Goal: Task Accomplishment & Management: Manage account settings

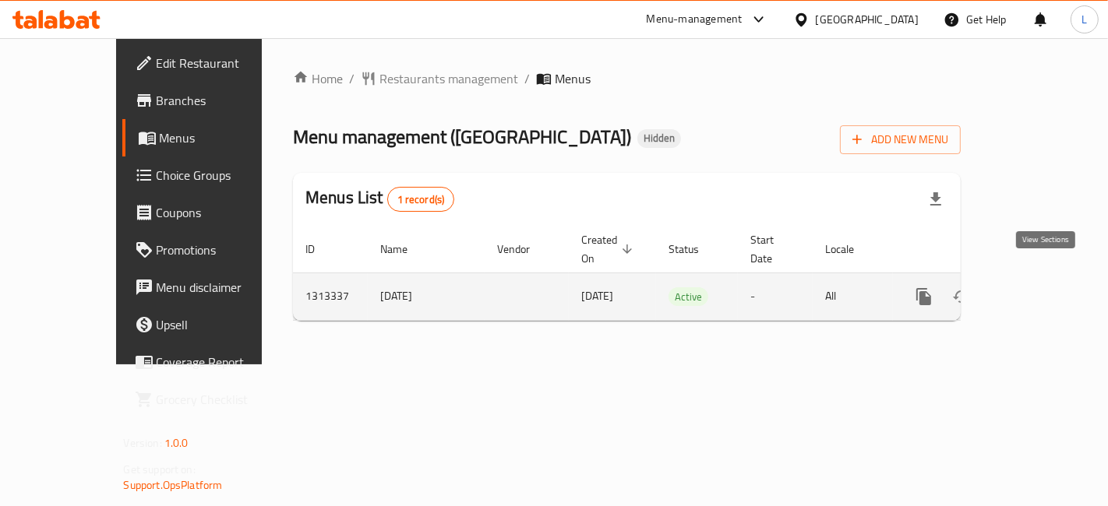
click at [1045, 287] on icon "enhanced table" at bounding box center [1036, 296] width 19 height 19
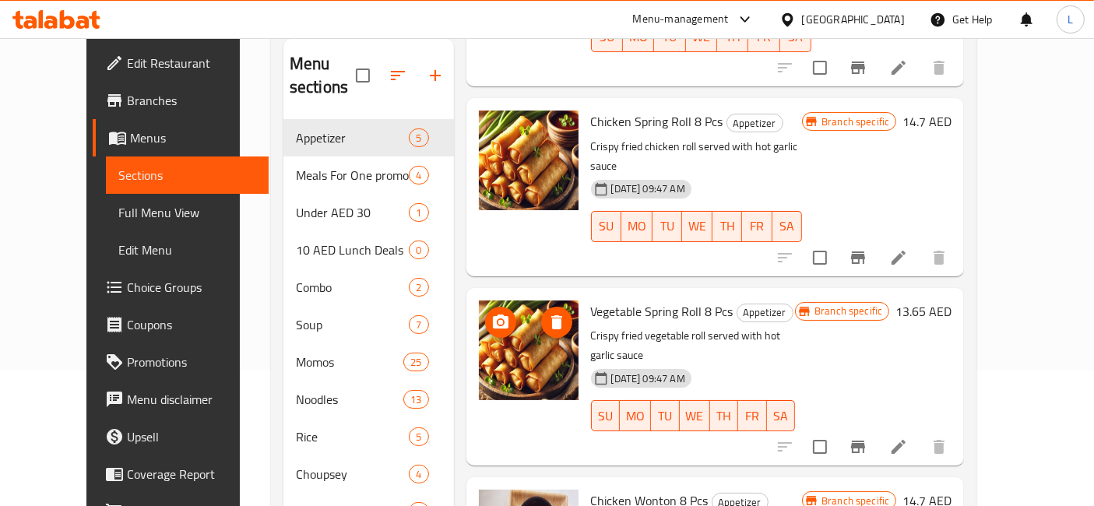
scroll to position [31, 0]
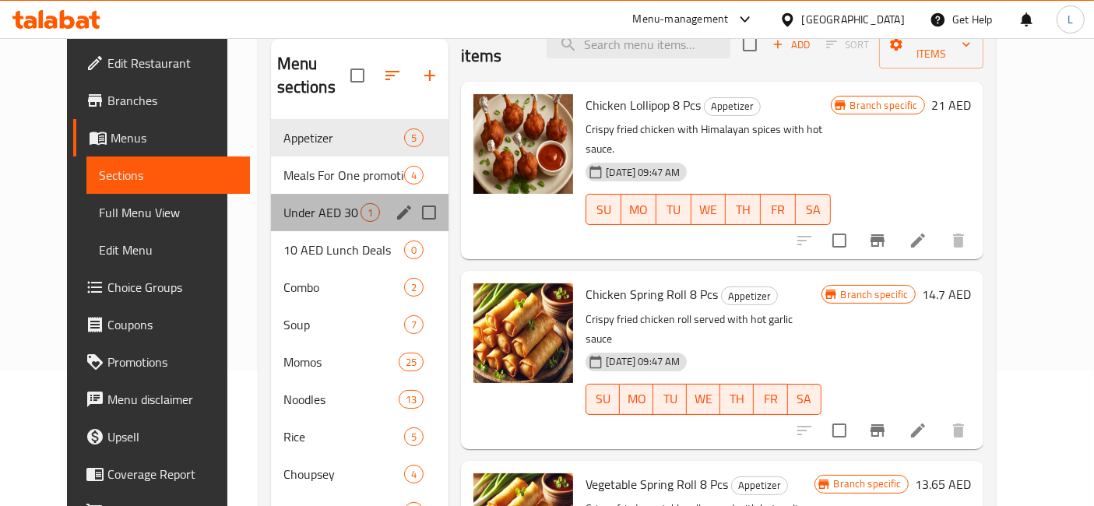
click at [275, 194] on div "Under AED 30 1" at bounding box center [360, 212] width 178 height 37
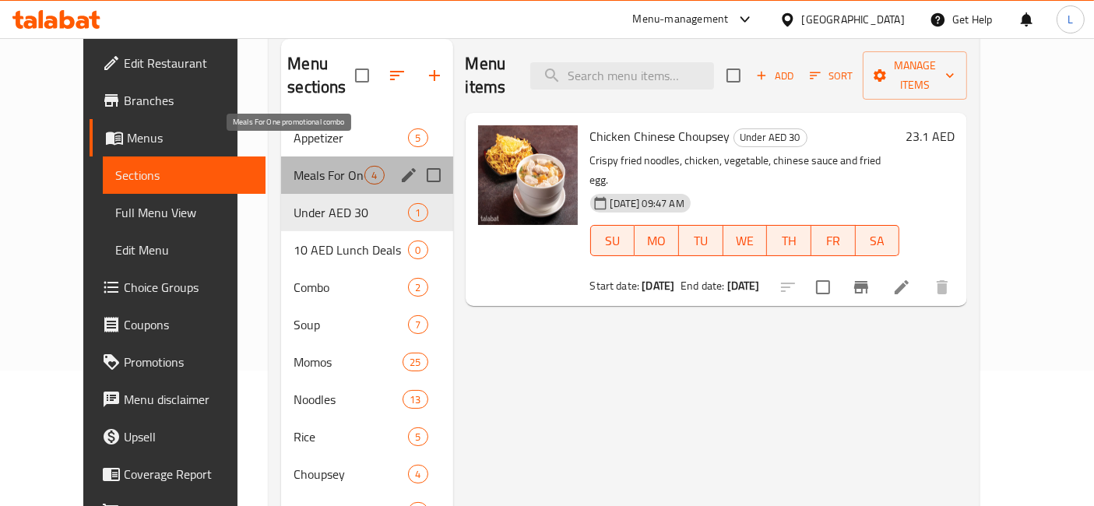
click at [294, 166] on span "Meals For One promotional combo" at bounding box center [329, 175] width 71 height 19
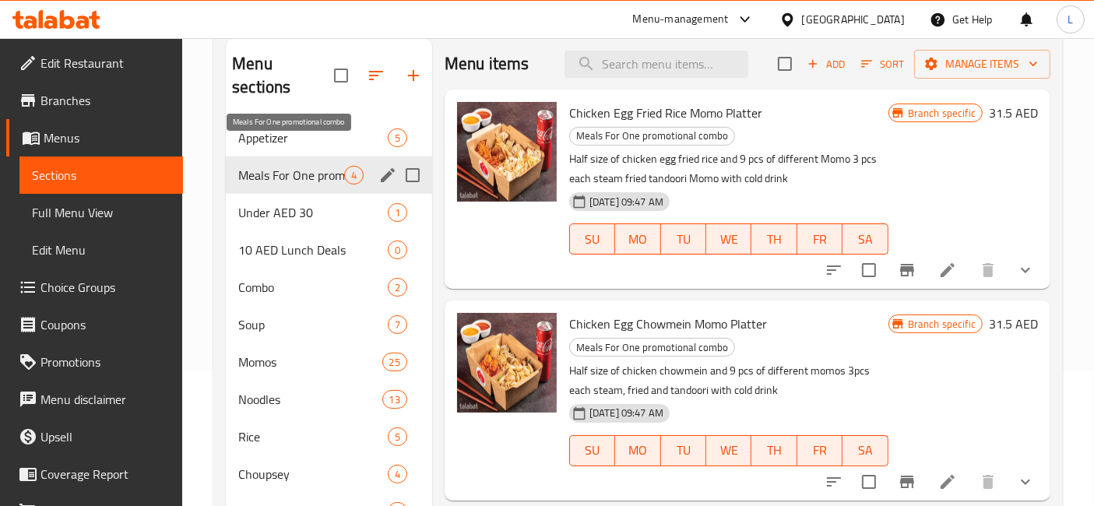
click at [322, 166] on span "Meals For One promotional combo" at bounding box center [291, 175] width 106 height 19
click at [387, 168] on icon "edit" at bounding box center [388, 175] width 14 height 14
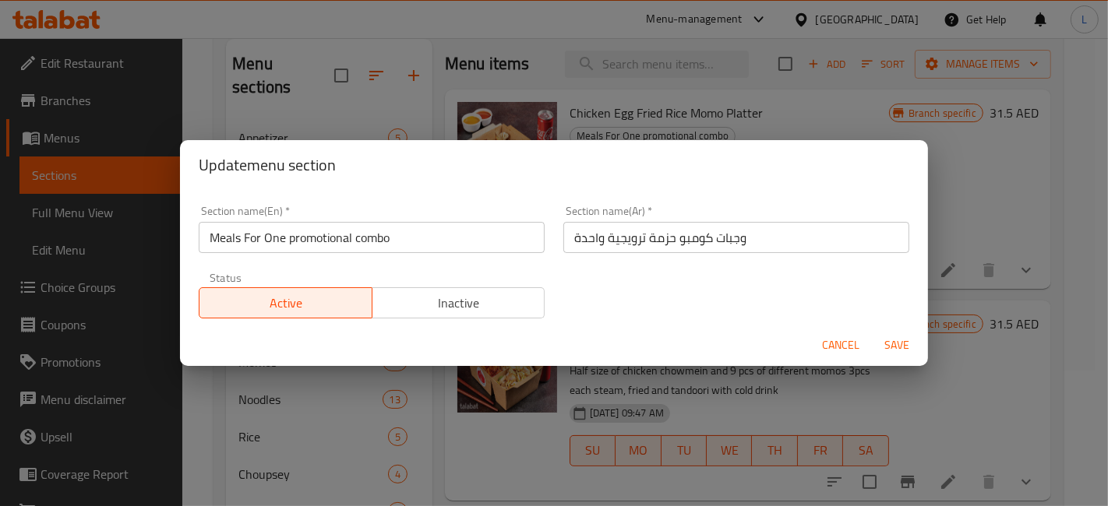
click at [422, 241] on input "Meals For One promotional combo" at bounding box center [372, 237] width 346 height 31
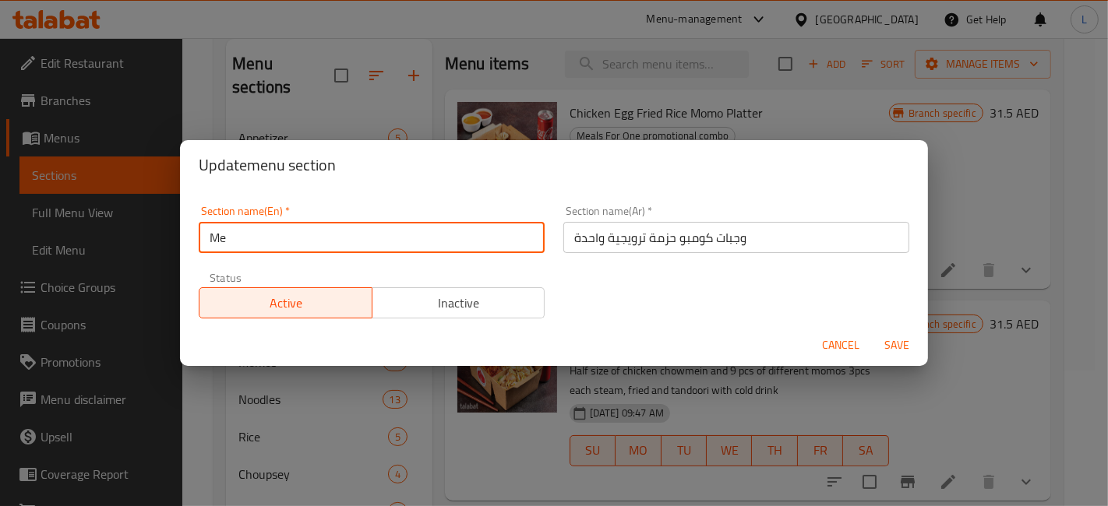
type input "M"
type input "Value Meals"
click at [896, 338] on span "Save" at bounding box center [896, 345] width 37 height 19
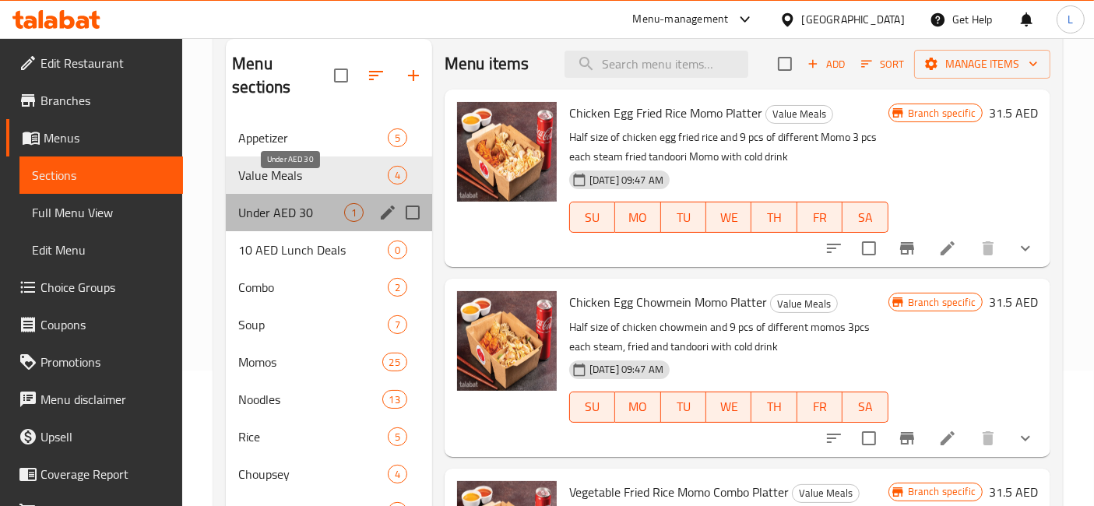
click at [302, 203] on span "Under AED 30" at bounding box center [291, 212] width 106 height 19
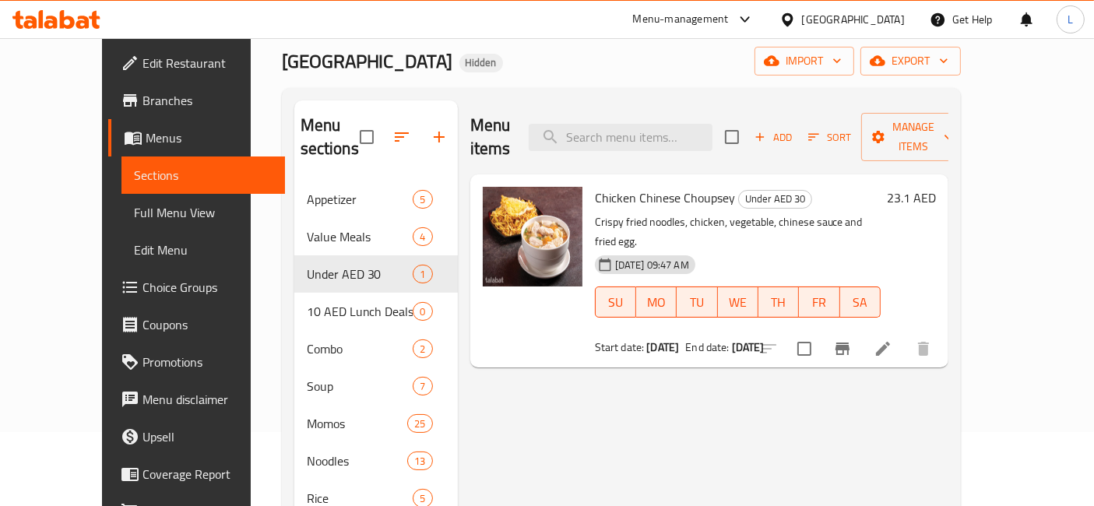
scroll to position [49, 0]
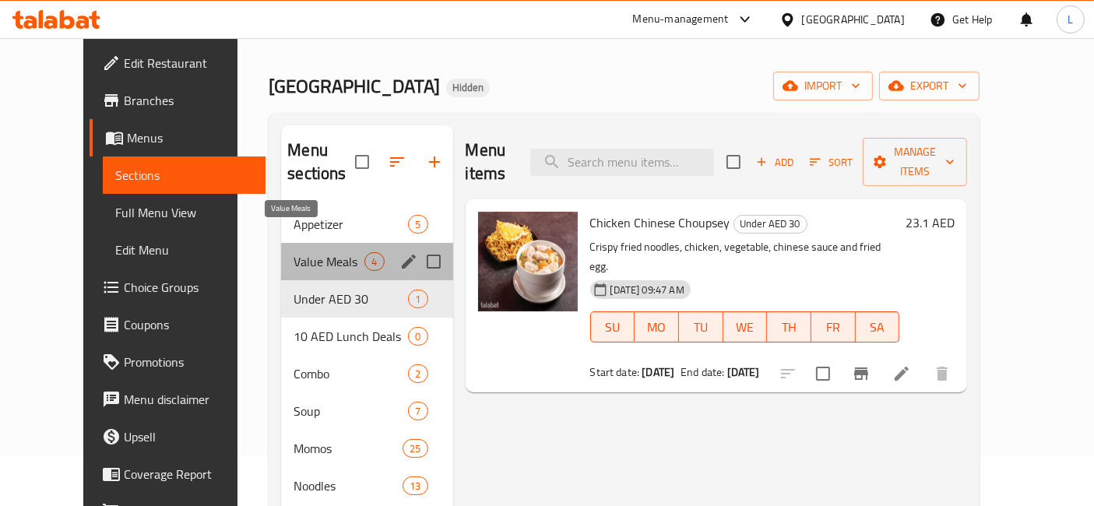
click at [300, 252] on span "Value Meals" at bounding box center [329, 261] width 71 height 19
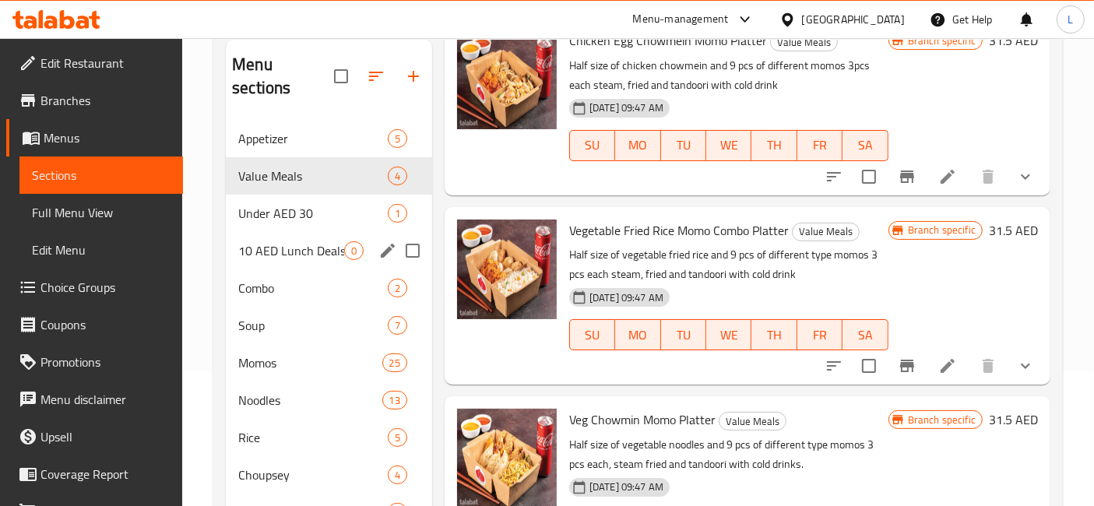
scroll to position [173, 0]
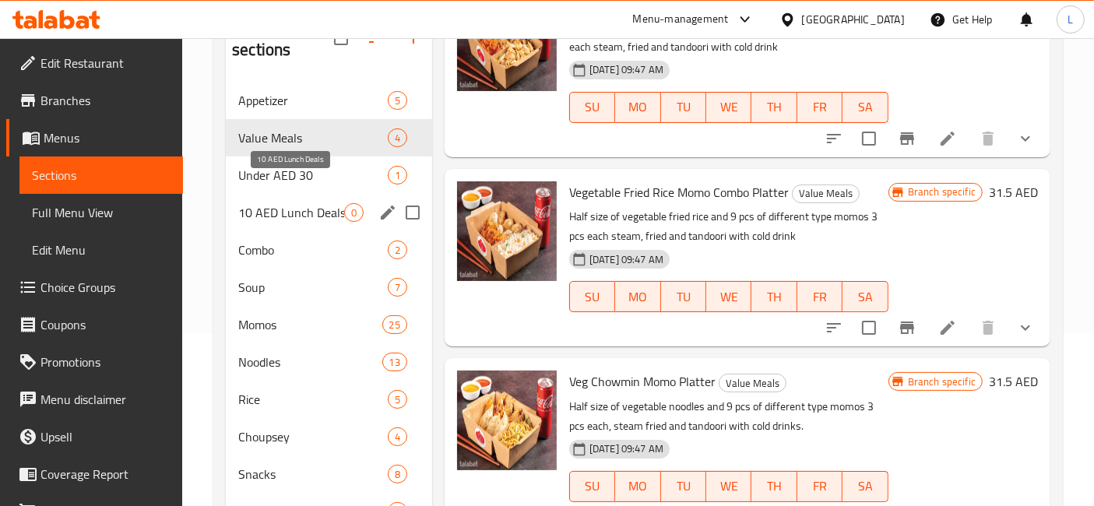
click at [316, 203] on span "10 AED Lunch Deals" at bounding box center [291, 212] width 106 height 19
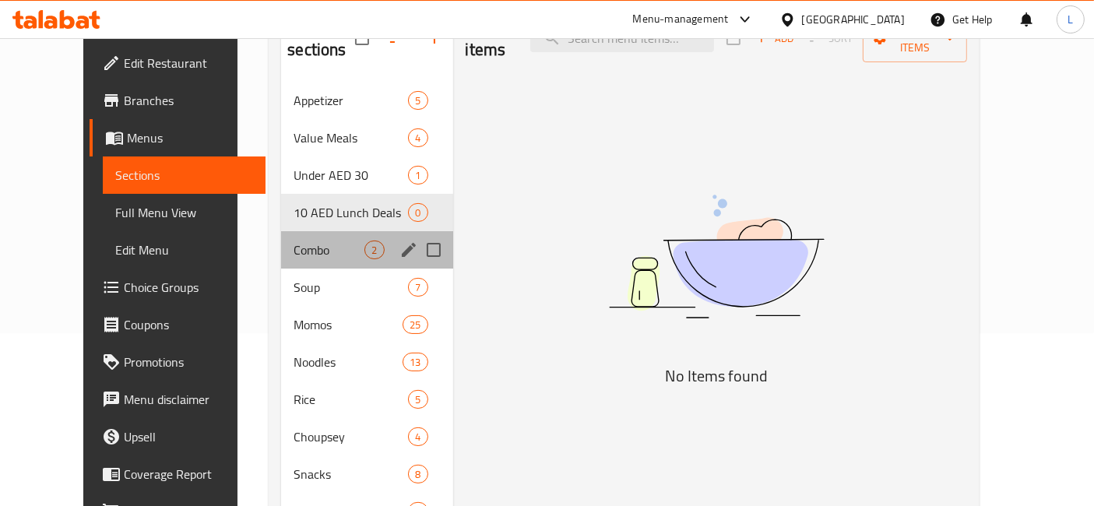
click at [281, 231] on div "Combo 2" at bounding box center [366, 249] width 171 height 37
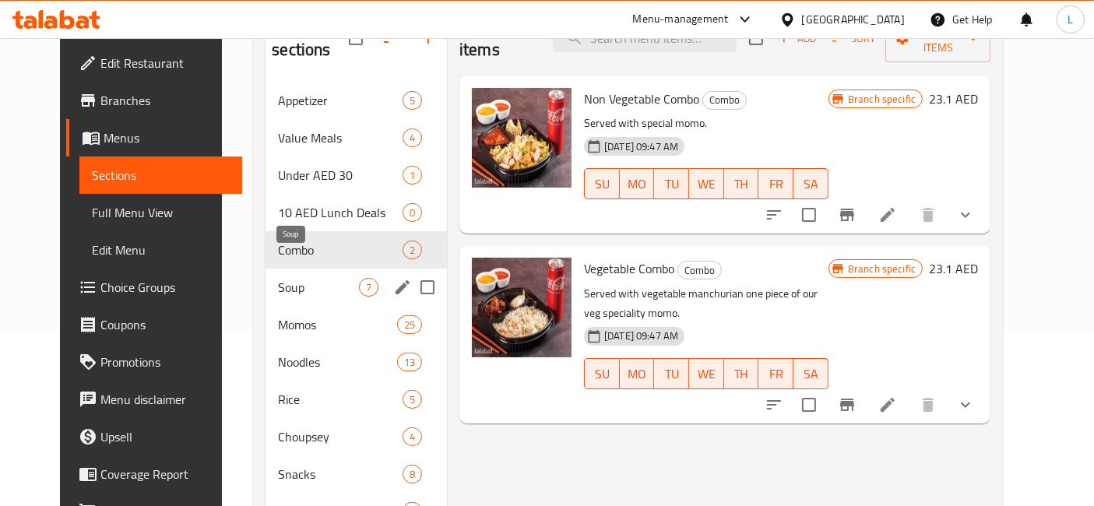
click at [297, 278] on span "Soup" at bounding box center [318, 287] width 81 height 19
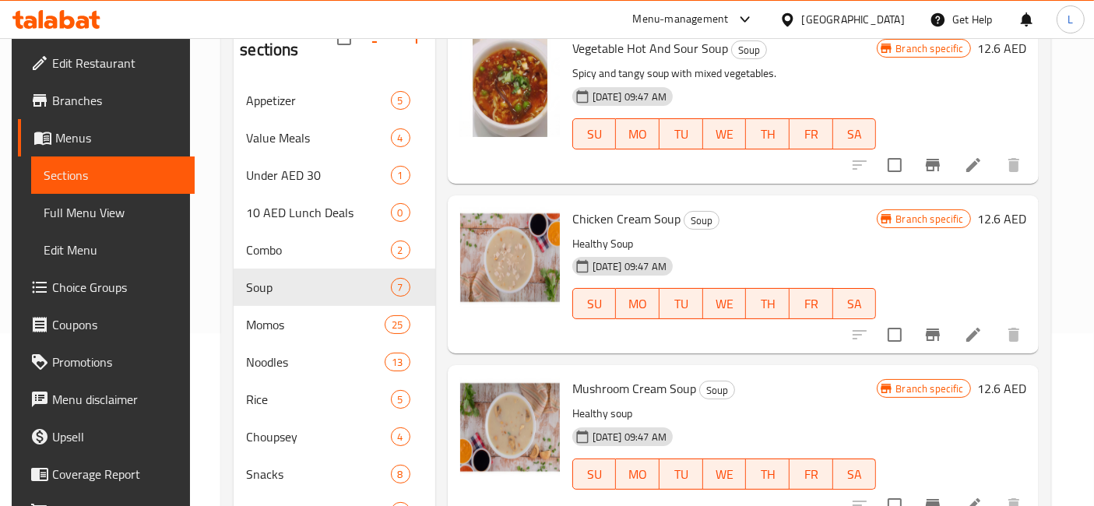
scroll to position [282, 0]
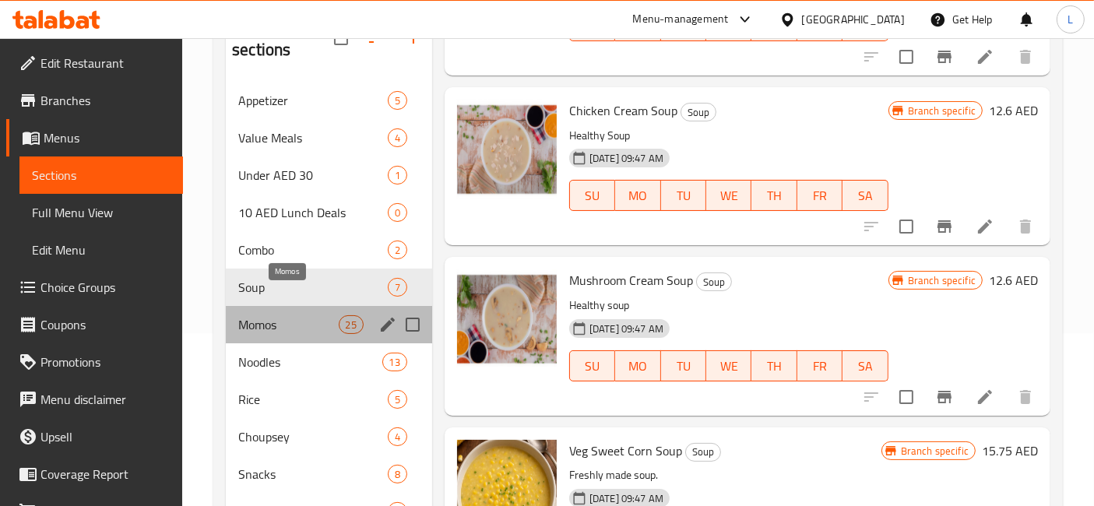
click at [262, 315] on span "Momos" at bounding box center [288, 324] width 100 height 19
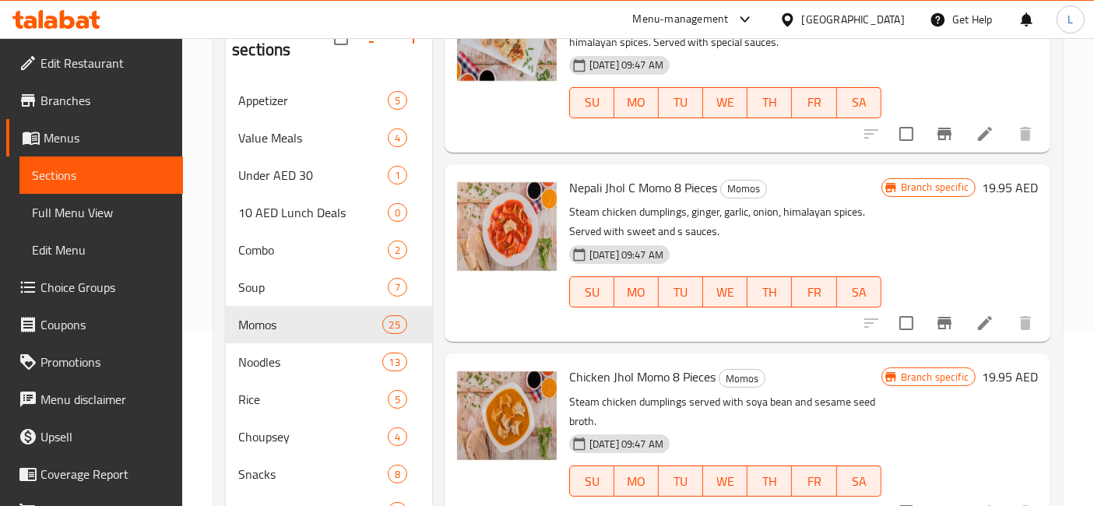
scroll to position [1061, 0]
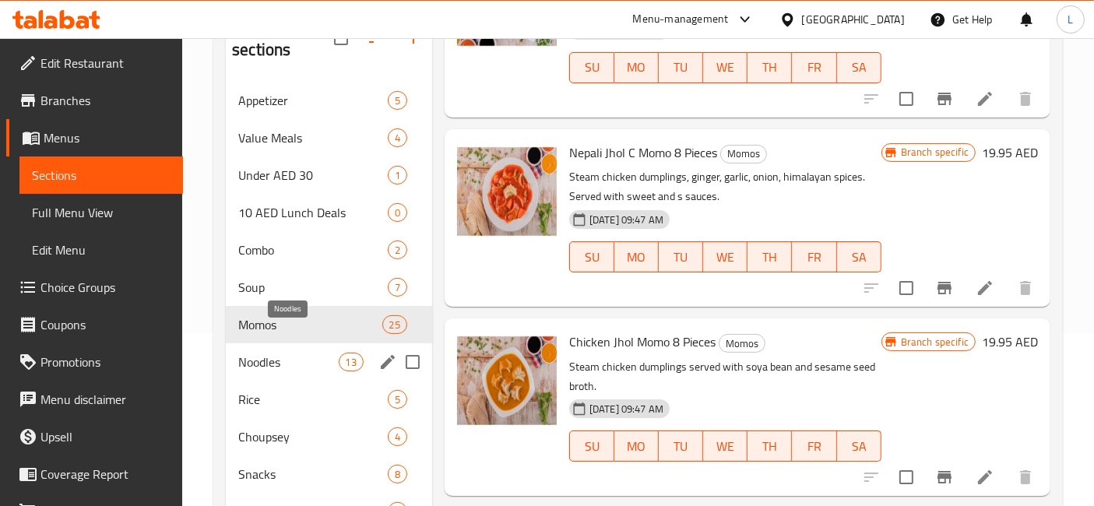
click at [254, 353] on span "Noodles" at bounding box center [288, 362] width 100 height 19
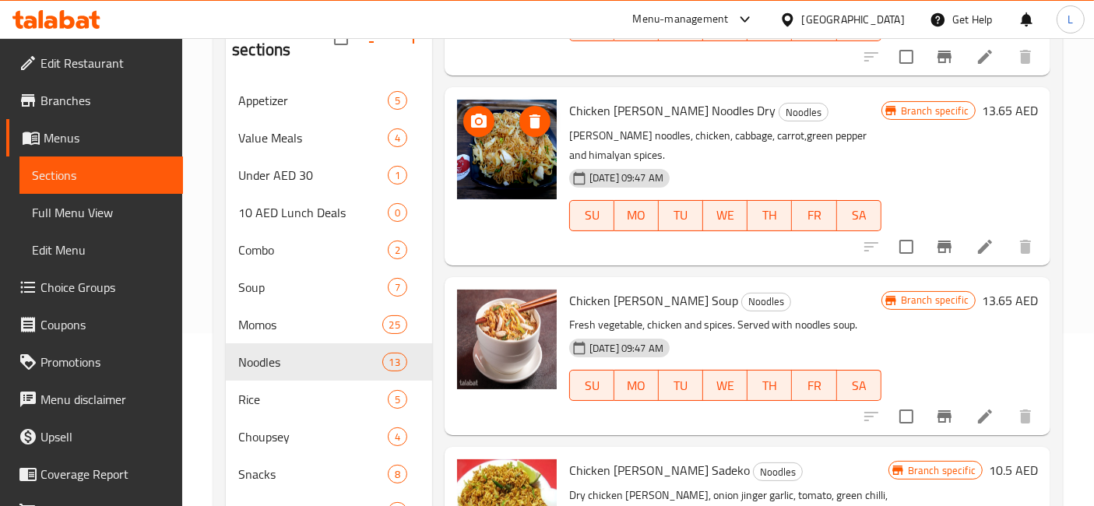
scroll to position [1493, 0]
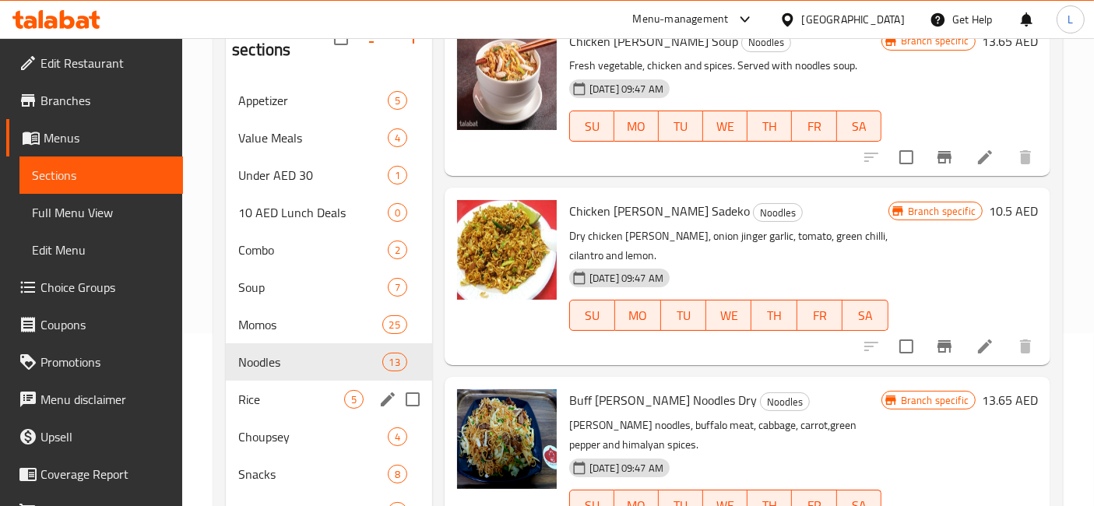
click at [264, 390] on span "Rice" at bounding box center [291, 399] width 106 height 19
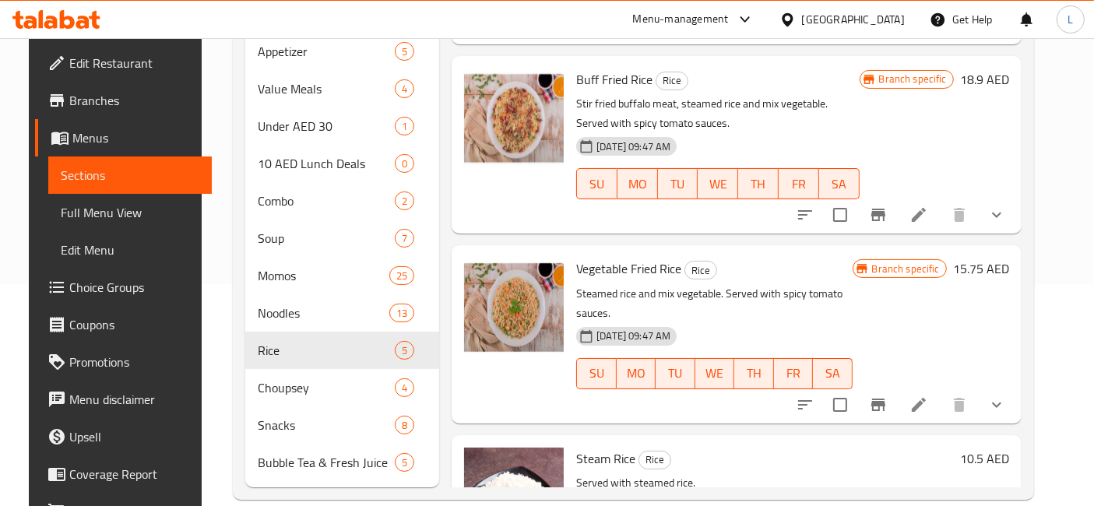
scroll to position [436, 0]
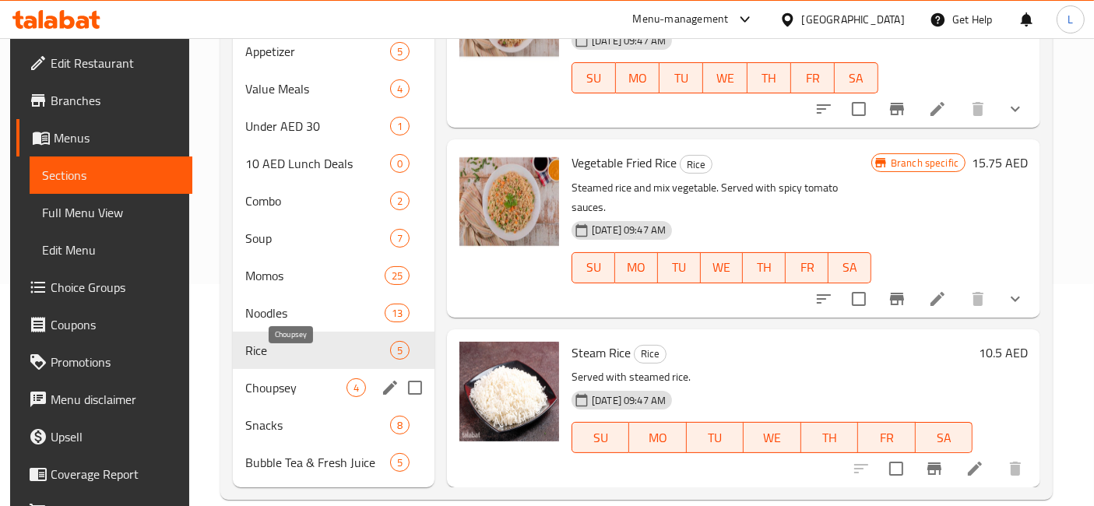
click at [296, 379] on span "Choupsey" at bounding box center [295, 388] width 101 height 19
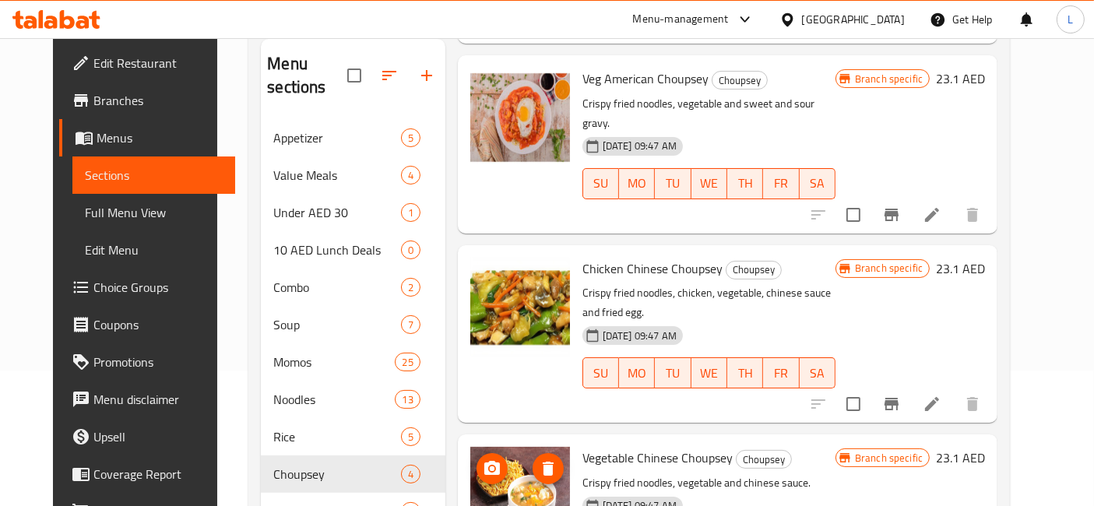
scroll to position [222, 0]
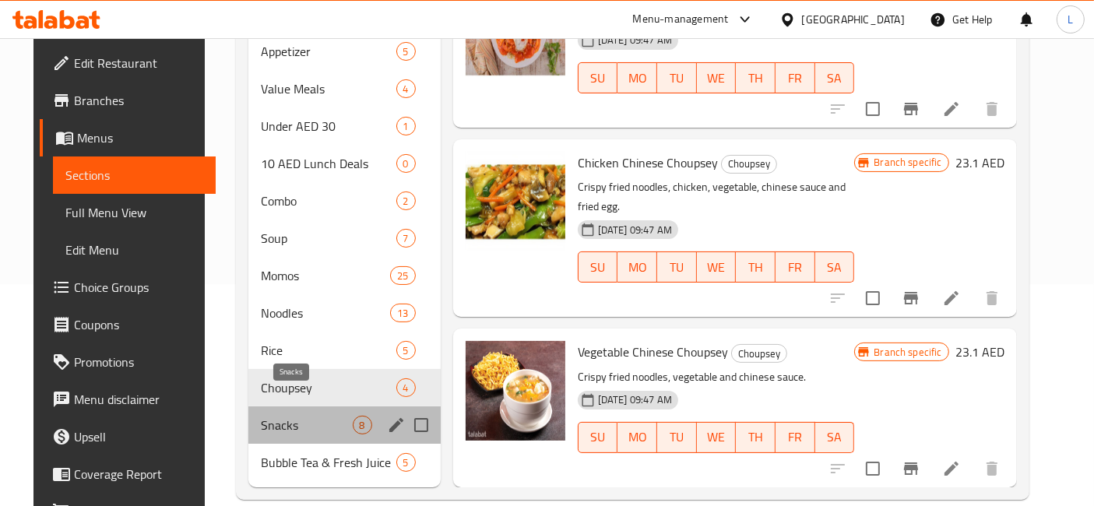
click at [282, 416] on span "Snacks" at bounding box center [307, 425] width 92 height 19
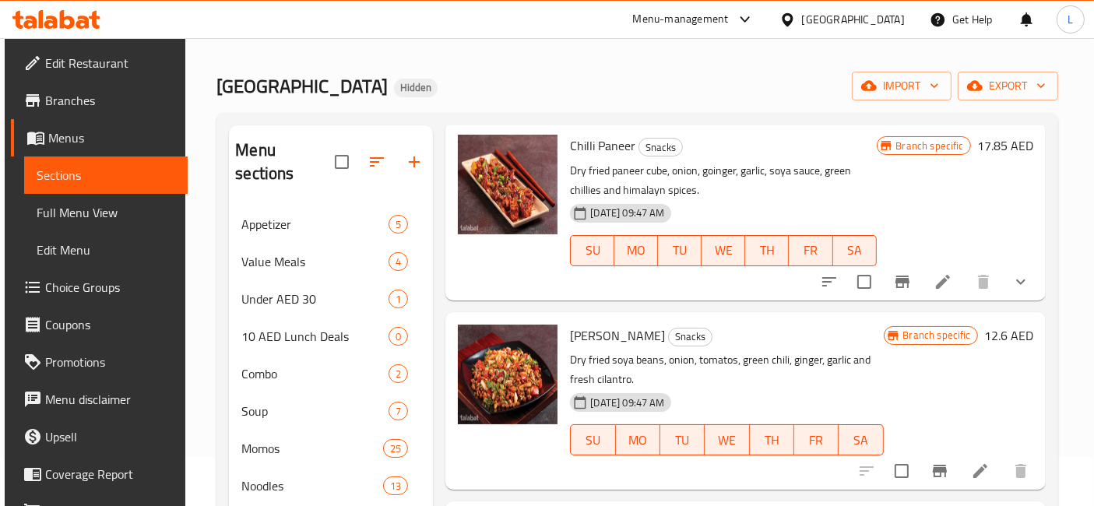
scroll to position [222, 0]
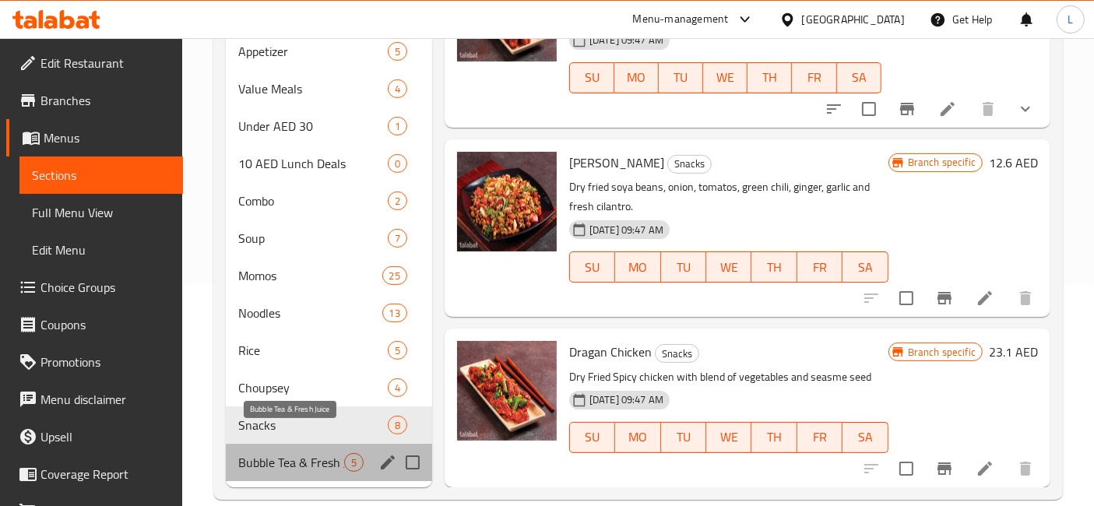
click at [275, 453] on span "Bubble Tea & Fresh Juice" at bounding box center [291, 462] width 106 height 19
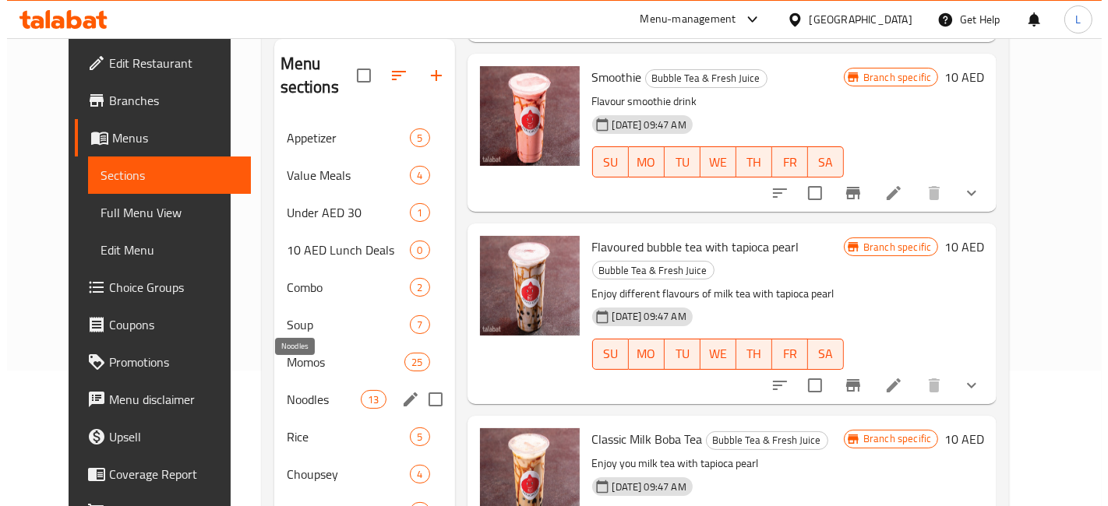
scroll to position [49, 0]
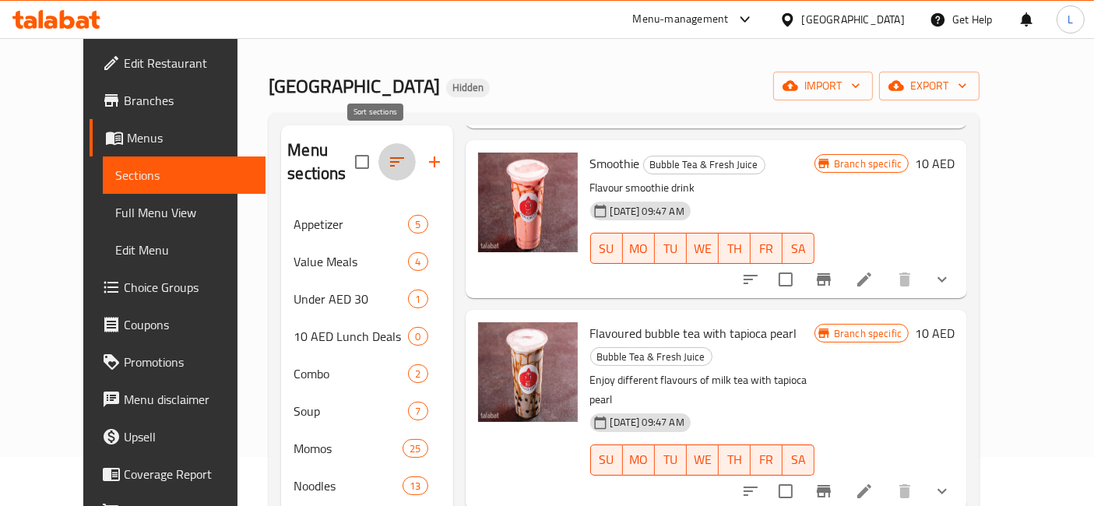
click at [390, 157] on icon "button" at bounding box center [397, 161] width 14 height 9
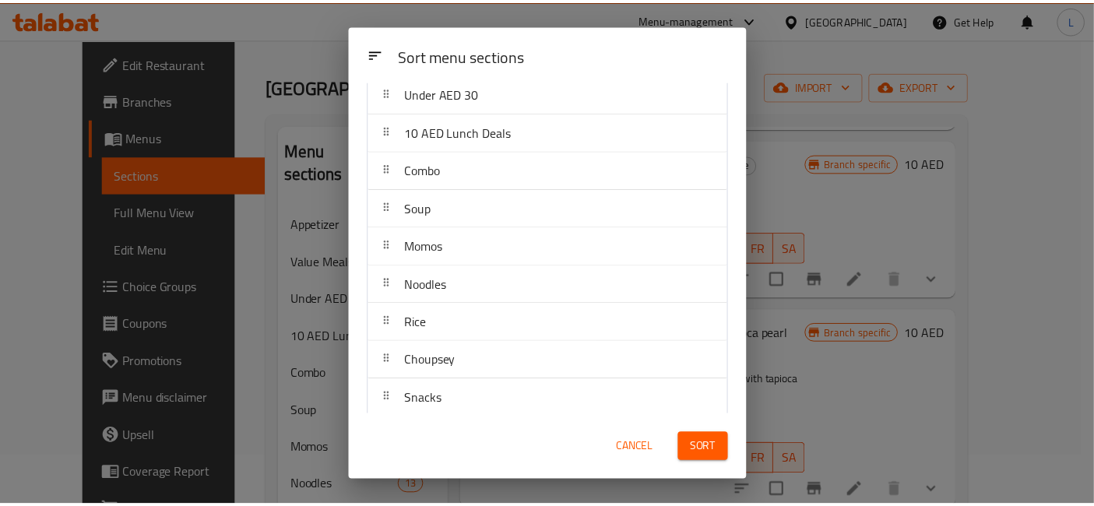
scroll to position [172, 0]
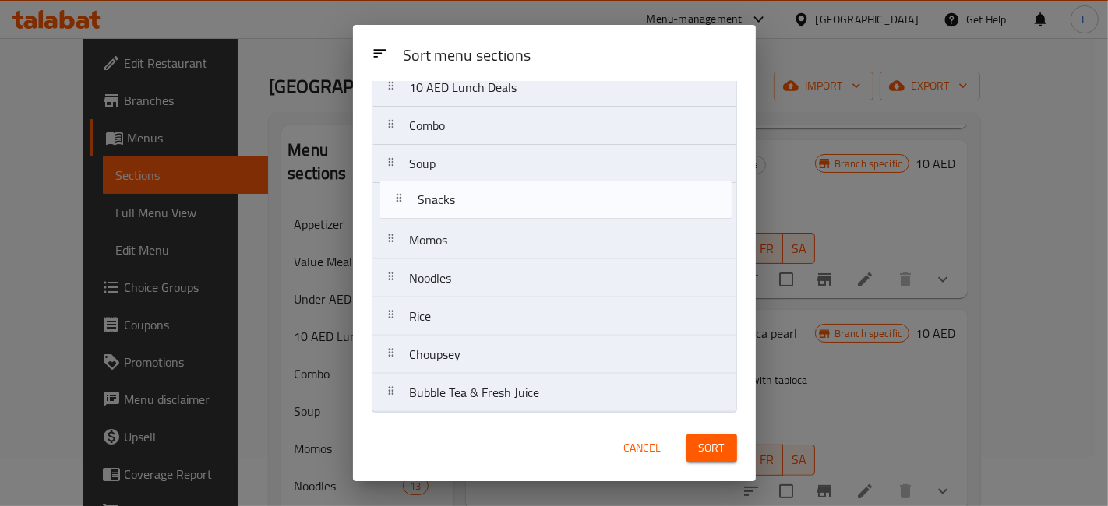
drag, startPoint x: 423, startPoint y: 357, endPoint x: 429, endPoint y: 196, distance: 160.6
click at [429, 196] on nav "Appetizer Value Meals Under AED 30 10 AED Lunch Deals Combo Soup Momos Noodles …" at bounding box center [554, 183] width 365 height 460
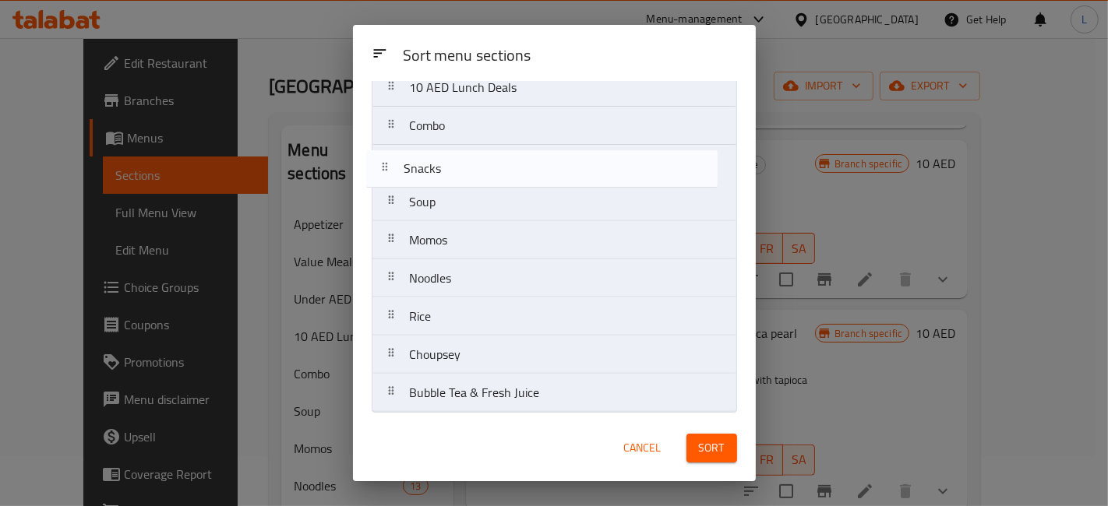
drag, startPoint x: 456, startPoint y: 202, endPoint x: 448, endPoint y: 164, distance: 38.2
click at [448, 164] on nav "Appetizer Value Meals Under AED 30 10 AED Lunch Deals Combo Soup Snacks Momos N…" at bounding box center [554, 183] width 365 height 460
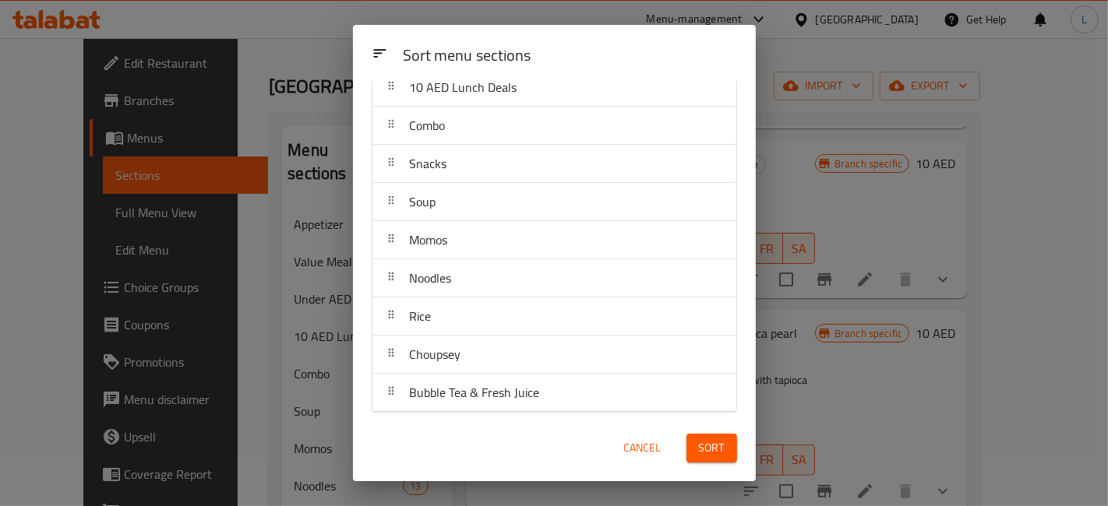
click at [458, 164] on div "Snacks" at bounding box center [554, 163] width 351 height 37
click at [713, 446] on span "Sort" at bounding box center [712, 448] width 26 height 19
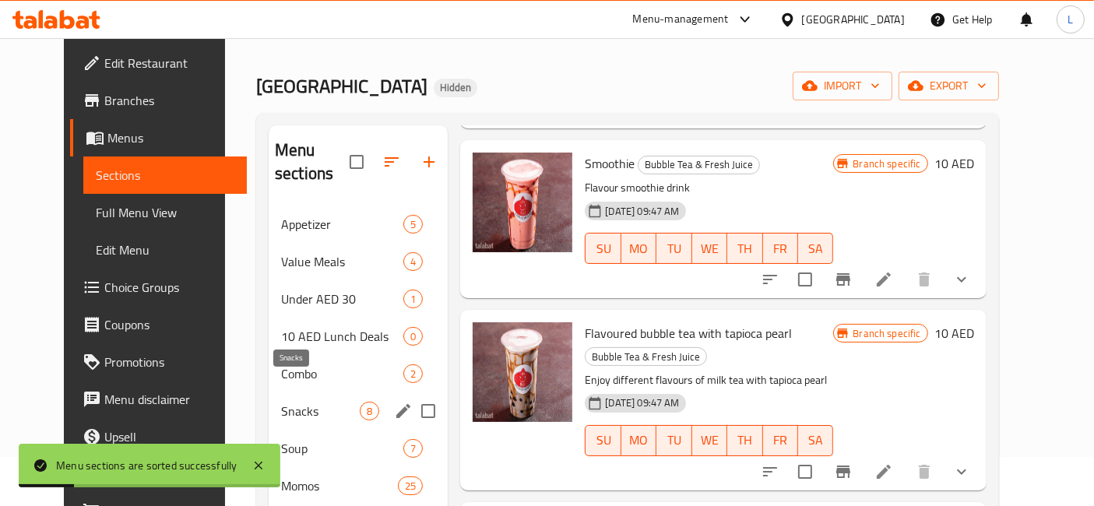
click at [282, 402] on span "Snacks" at bounding box center [320, 411] width 79 height 19
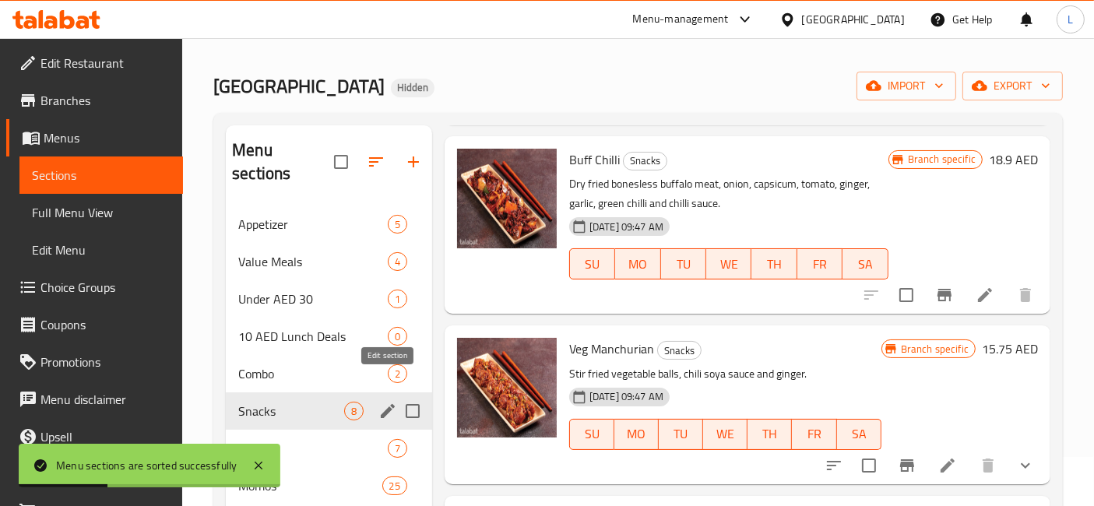
click at [391, 402] on icon "edit" at bounding box center [388, 411] width 19 height 19
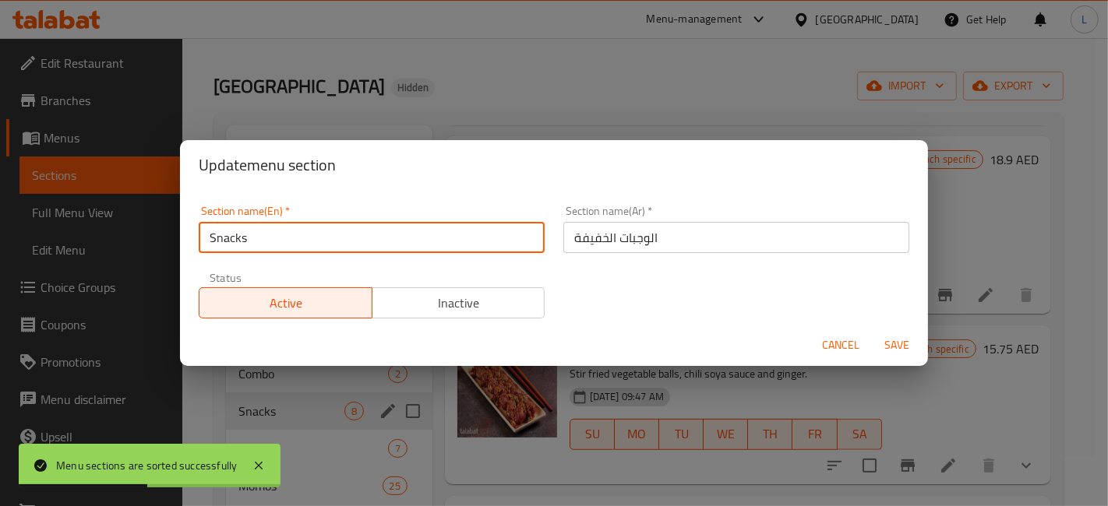
drag, startPoint x: 285, startPoint y: 237, endPoint x: 148, endPoint y: 248, distance: 137.5
click at [148, 248] on div "Update menu section Section name(En)   * Snacks Section name(En) * Section name…" at bounding box center [554, 253] width 1108 height 506
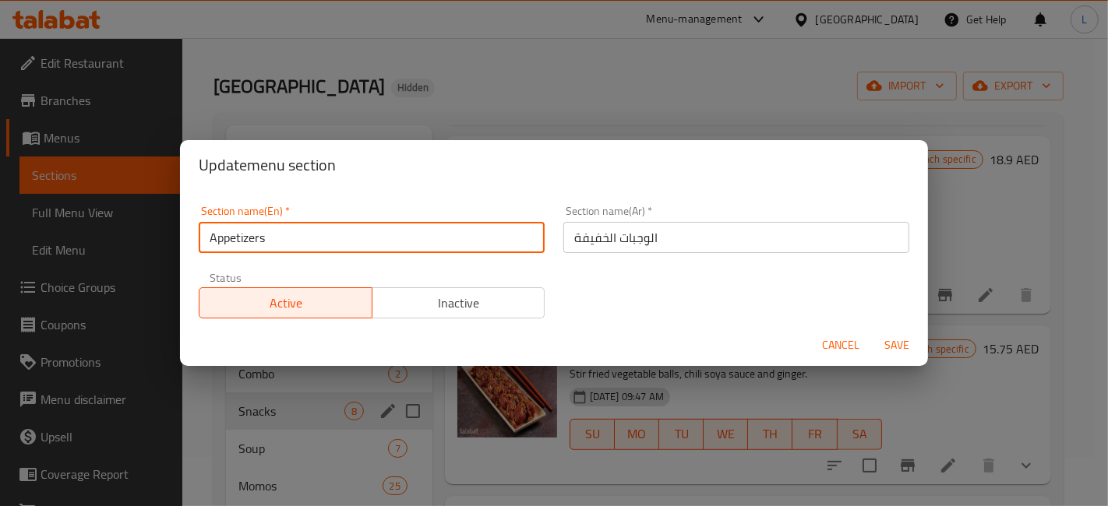
type input "Appetizers"
click at [890, 346] on span "Save" at bounding box center [896, 345] width 37 height 19
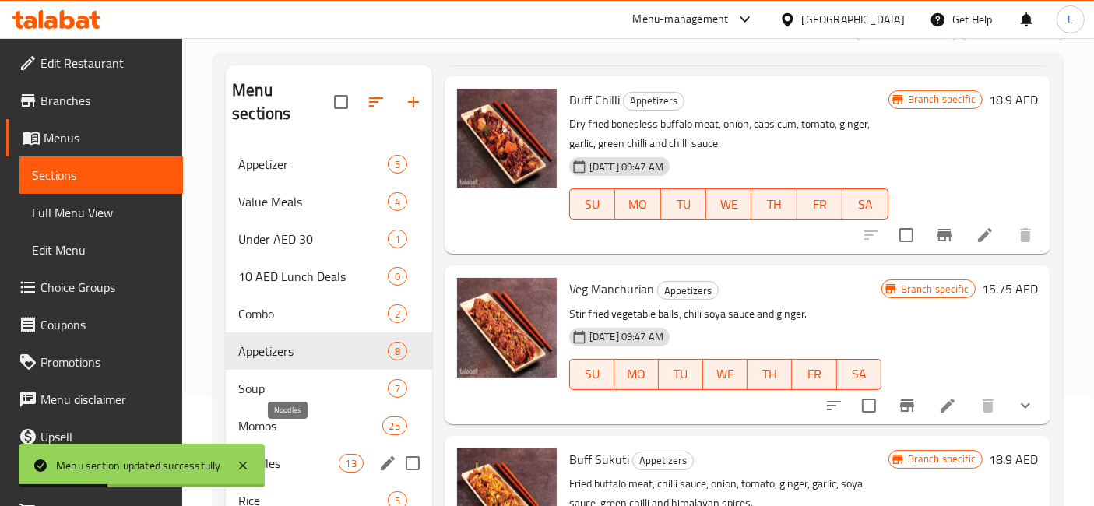
scroll to position [136, 0]
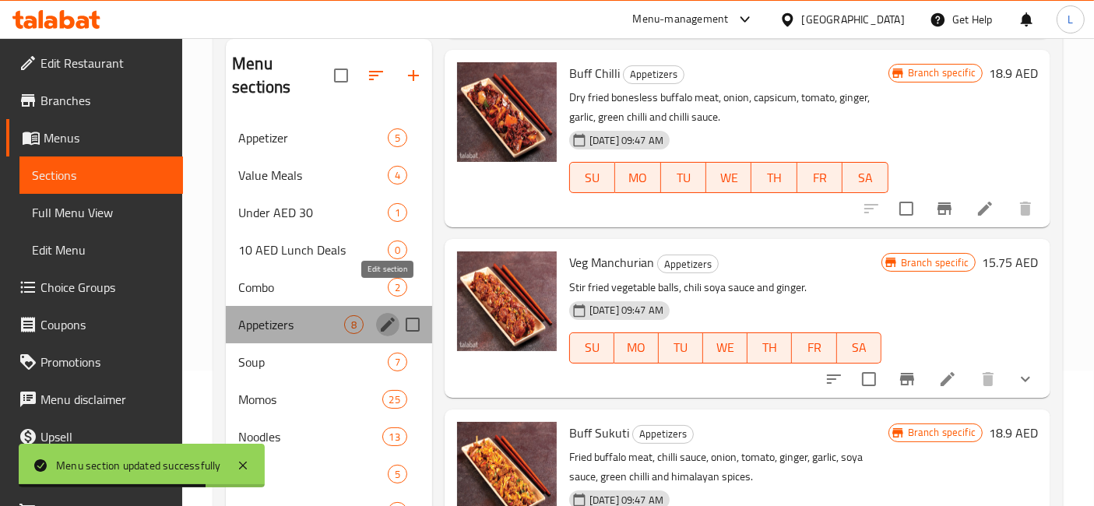
click at [389, 315] on icon "edit" at bounding box center [388, 324] width 19 height 19
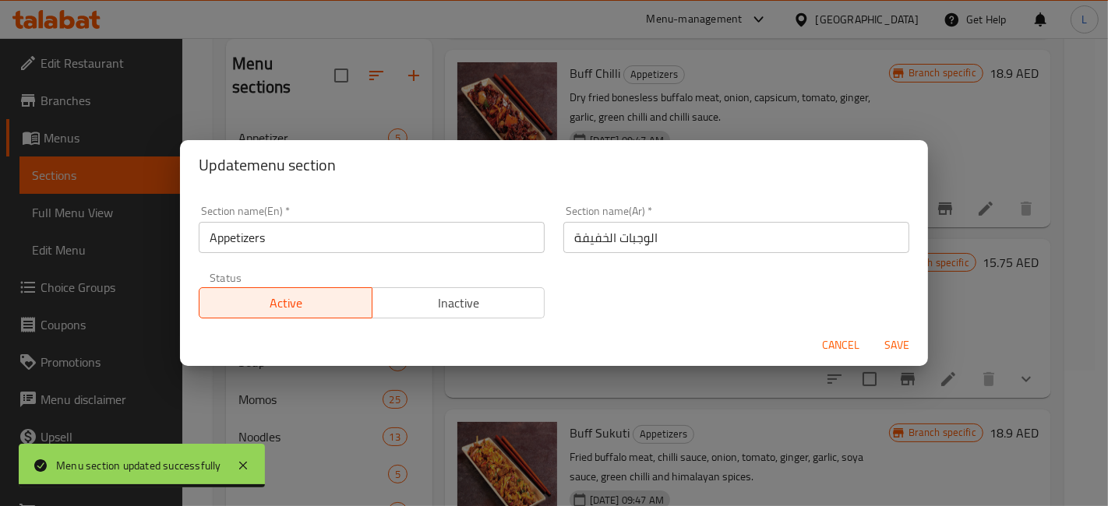
click at [270, 238] on input "Appetizers" at bounding box center [372, 237] width 346 height 31
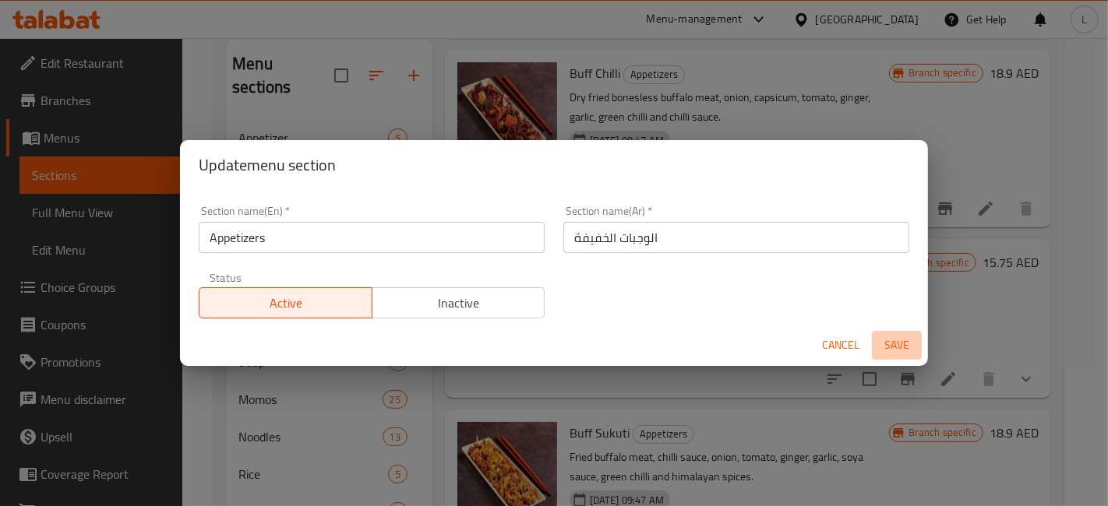
click at [894, 344] on span "Save" at bounding box center [896, 345] width 37 height 19
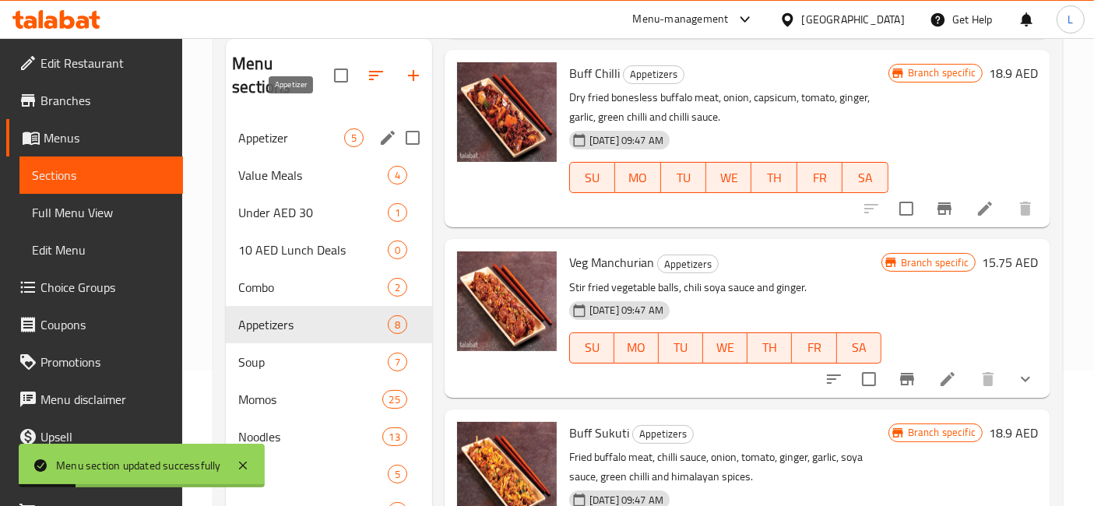
click at [286, 129] on span "Appetizer" at bounding box center [291, 138] width 106 height 19
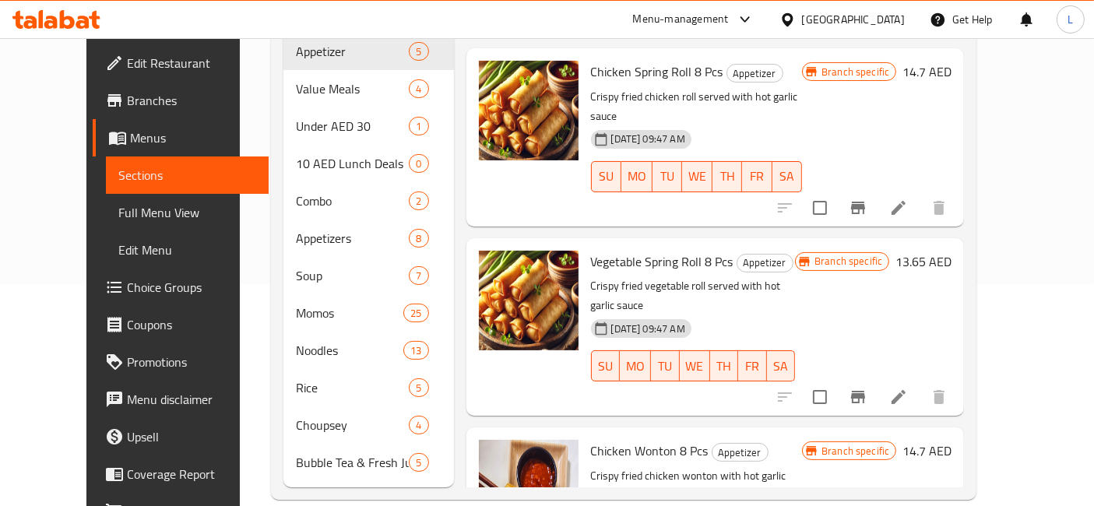
scroll to position [204, 0]
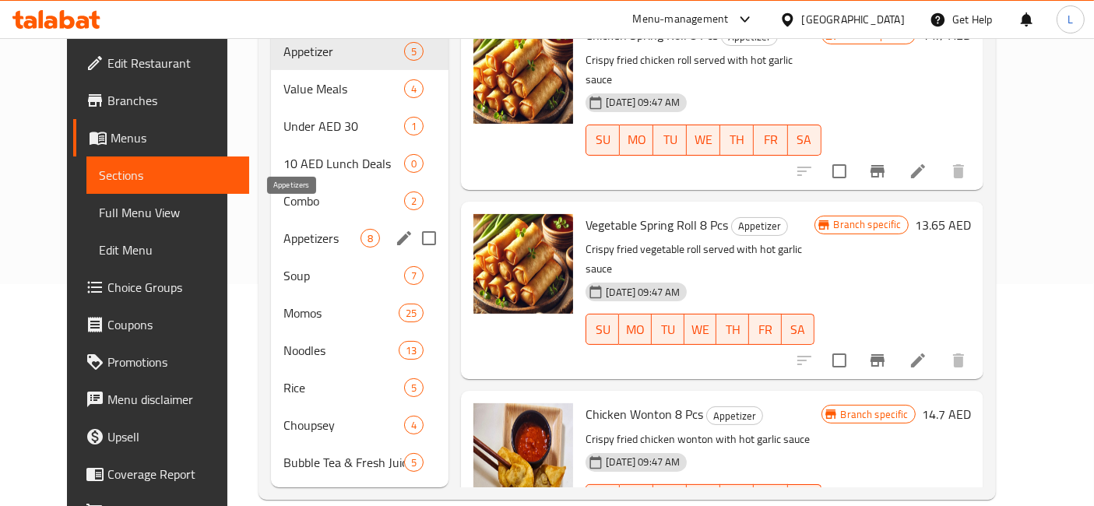
click at [284, 229] on span "Appetizers" at bounding box center [323, 238] width 78 height 19
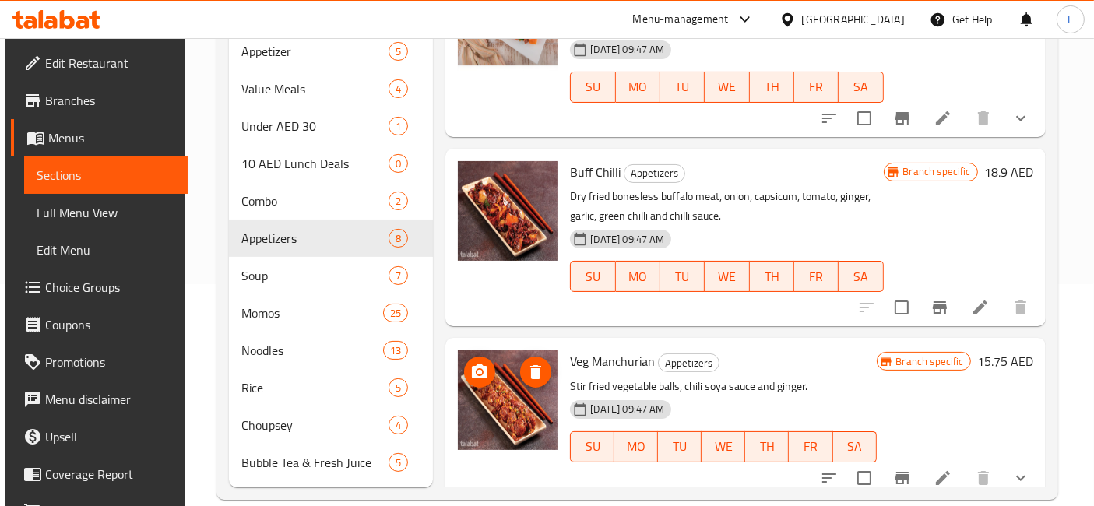
scroll to position [206, 0]
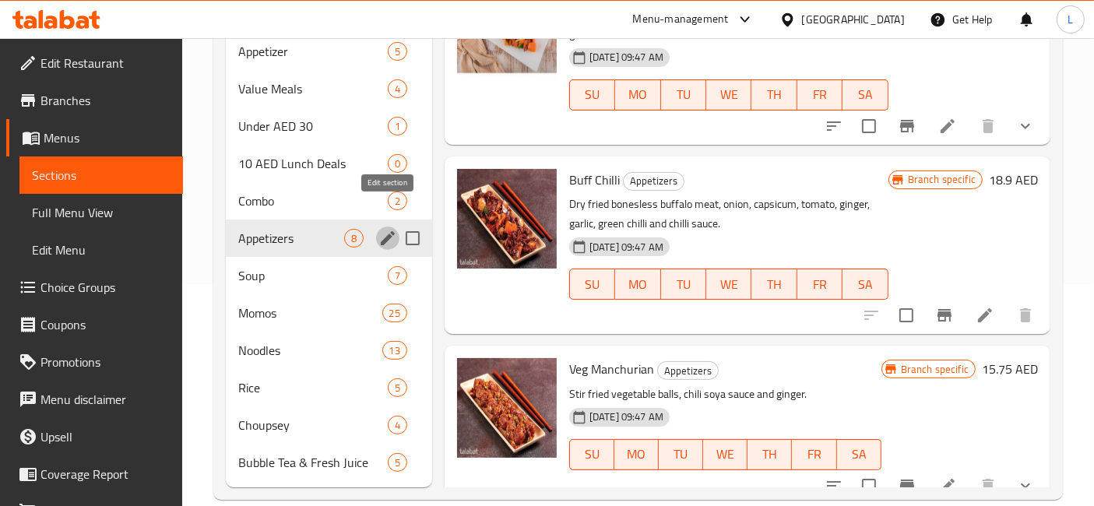
click at [380, 229] on icon "edit" at bounding box center [388, 238] width 19 height 19
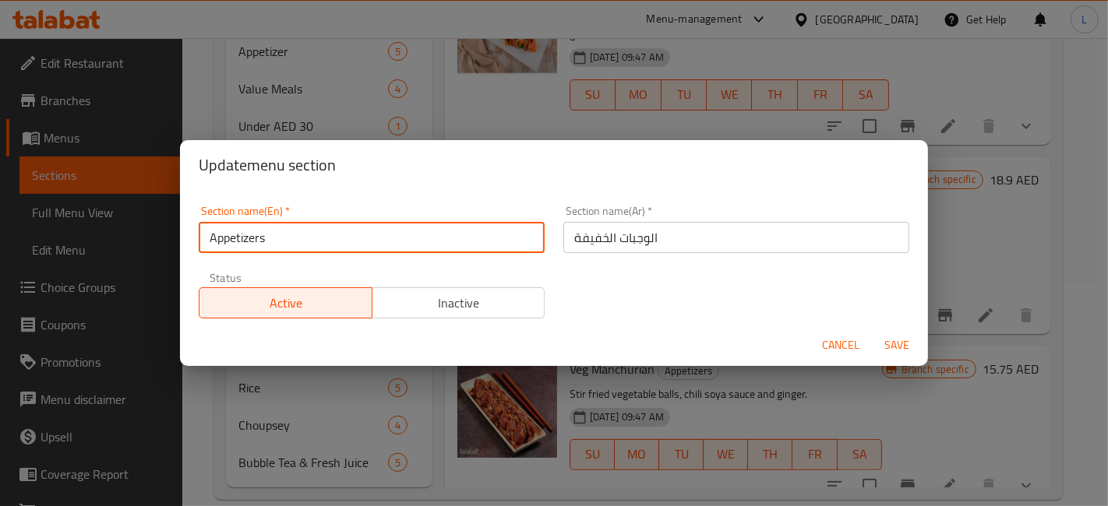
drag, startPoint x: 296, startPoint y: 238, endPoint x: 168, endPoint y: 238, distance: 127.7
click at [168, 238] on div "Update menu section Section name(En)   * Appetizers Section name(En) * Section …" at bounding box center [554, 253] width 1108 height 506
type input "Snacks"
click at [883, 346] on span "Save" at bounding box center [896, 345] width 37 height 19
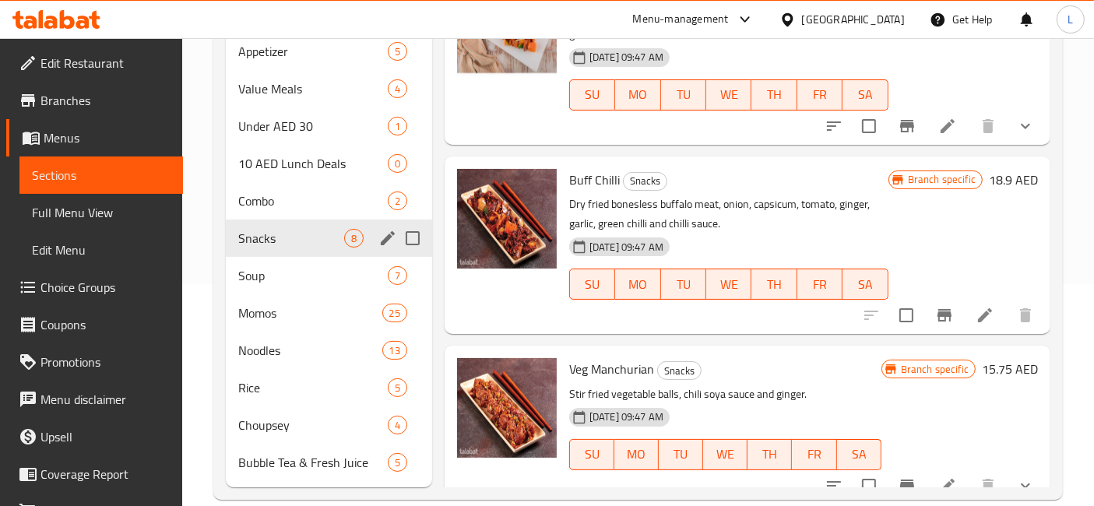
click at [71, 18] on icon at bounding box center [67, 19] width 15 height 19
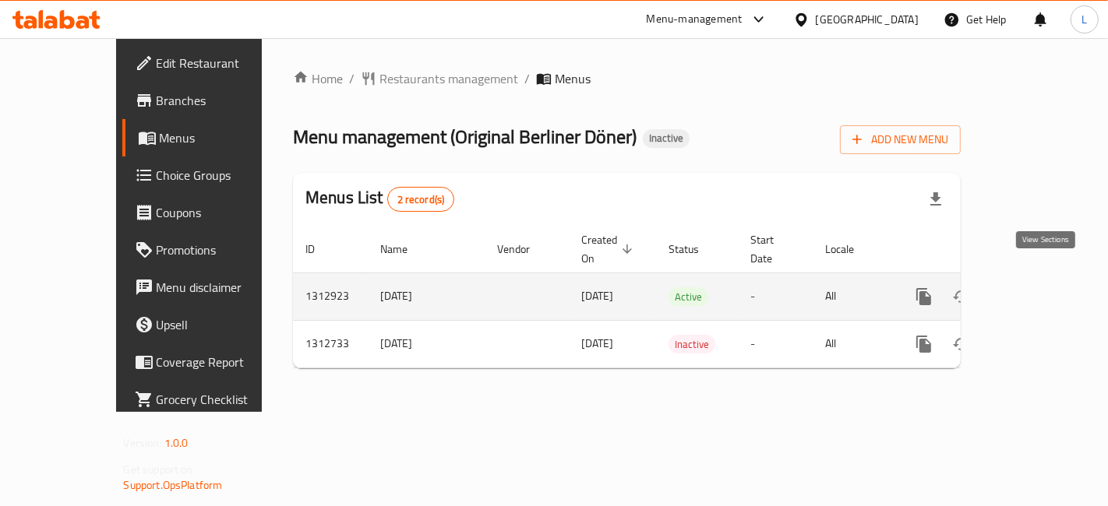
click at [1043, 287] on icon "enhanced table" at bounding box center [1036, 296] width 19 height 19
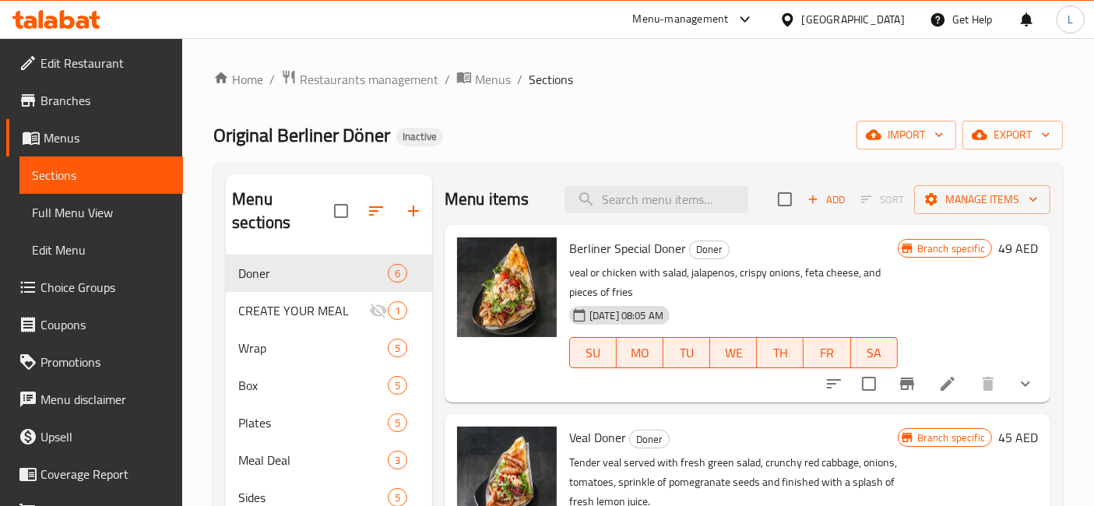
scroll to position [86, 0]
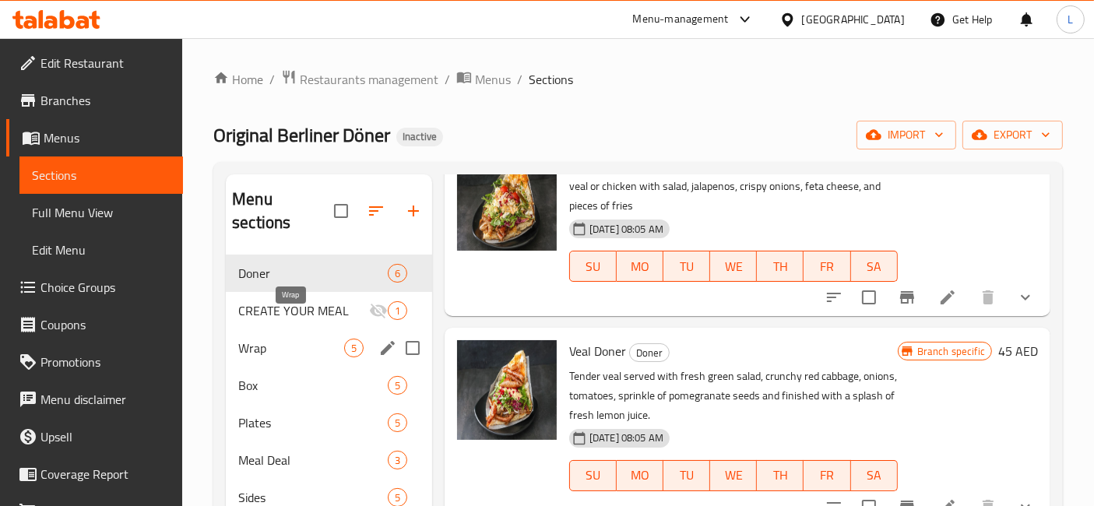
click at [273, 339] on span "Wrap" at bounding box center [291, 348] width 106 height 19
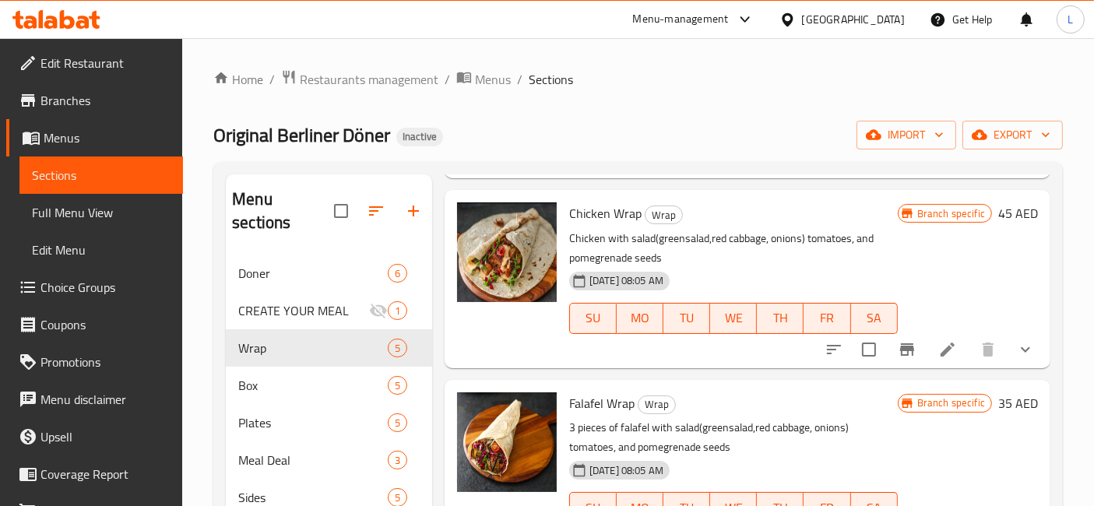
scroll to position [259, 0]
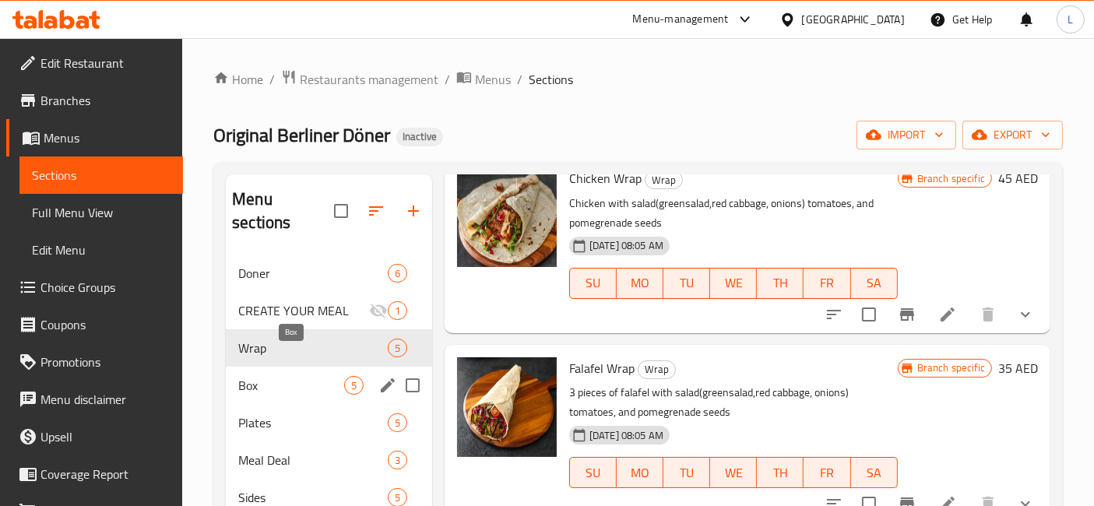
click at [309, 376] on span "Box" at bounding box center [291, 385] width 106 height 19
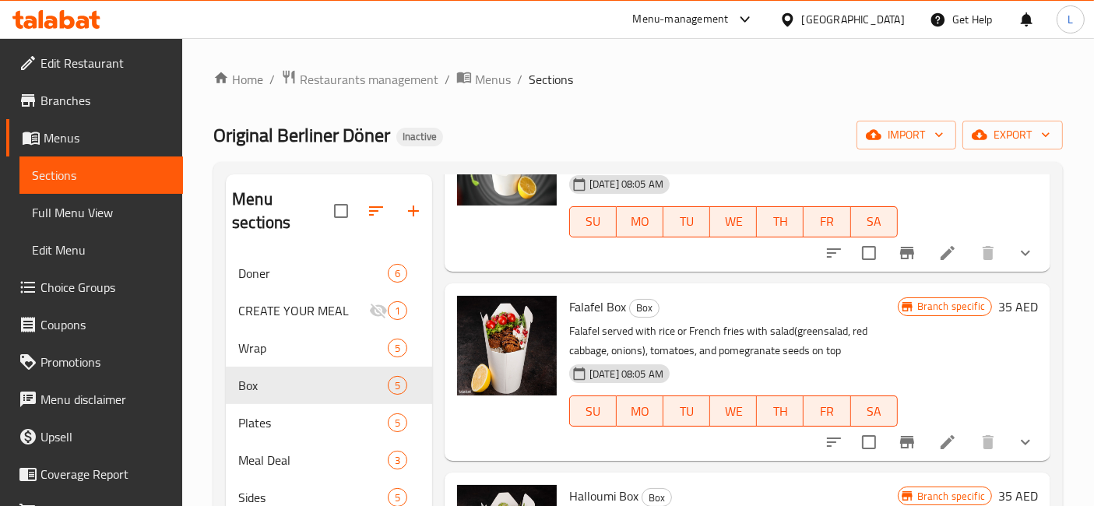
scroll to position [346, 0]
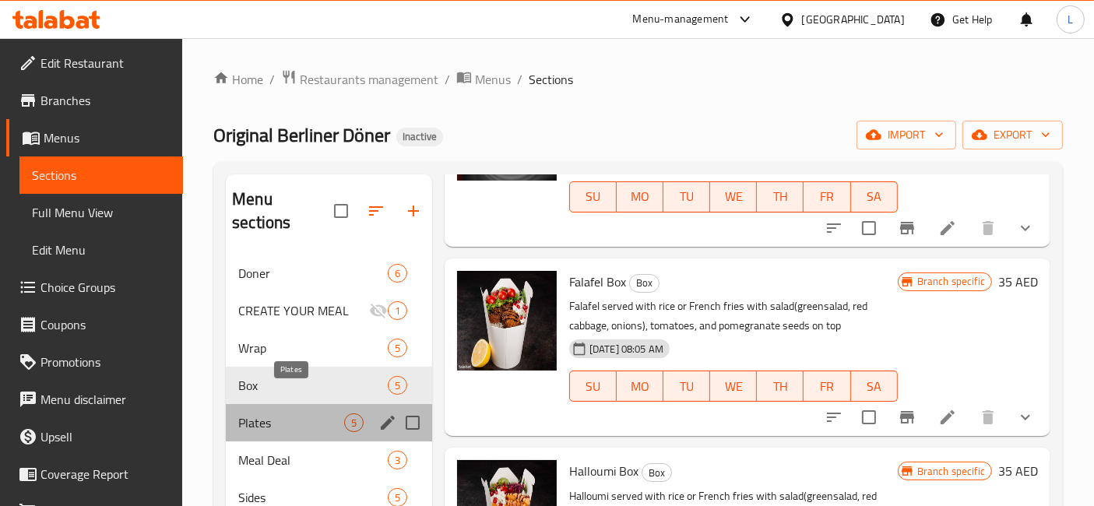
click at [269, 414] on span "Plates" at bounding box center [291, 423] width 106 height 19
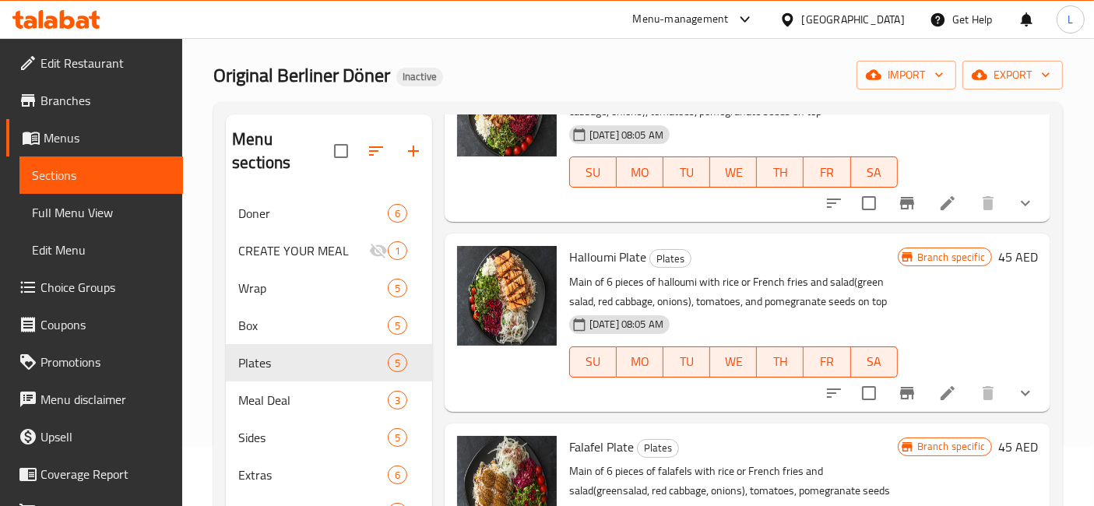
scroll to position [86, 0]
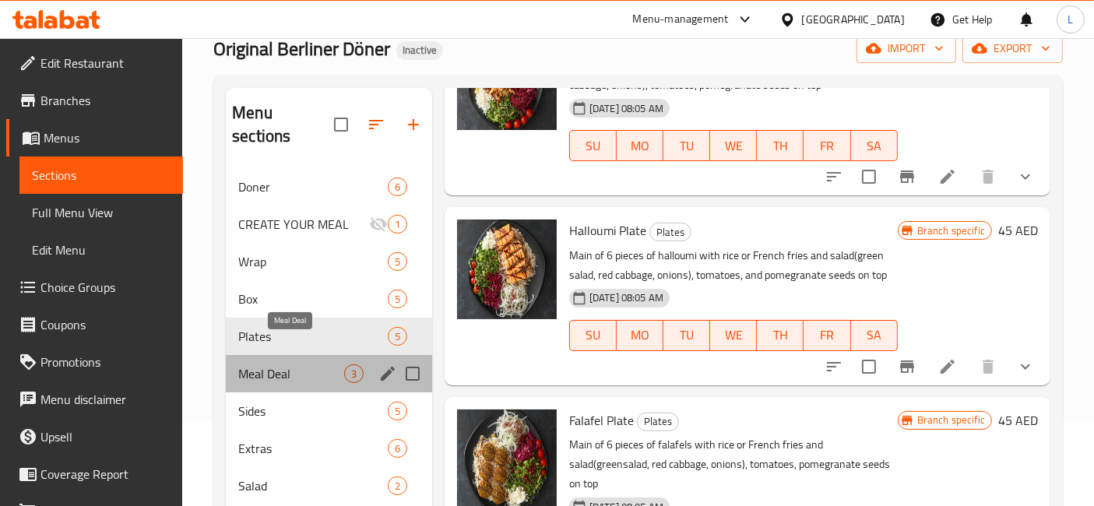
click at [284, 365] on span "Meal Deal" at bounding box center [291, 374] width 106 height 19
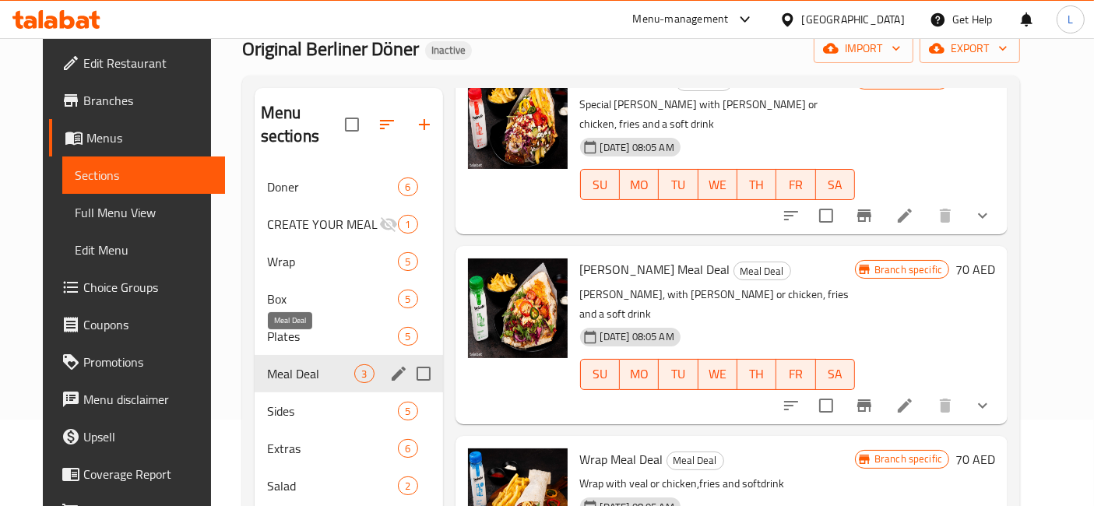
scroll to position [42, 0]
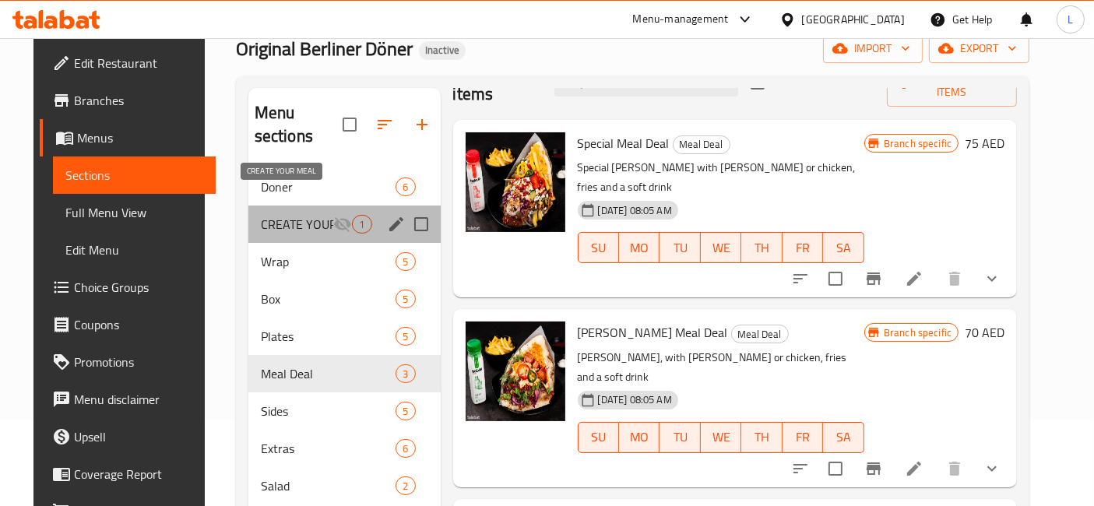
click at [305, 215] on span "CREATE YOUR MEAL" at bounding box center [297, 224] width 73 height 19
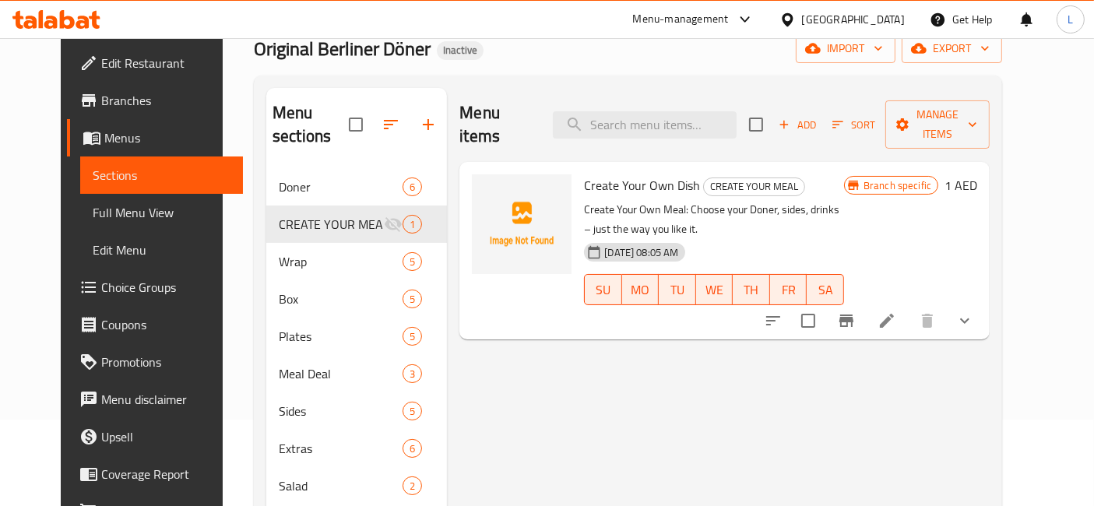
click at [31, 17] on icon at bounding box center [29, 22] width 13 height 13
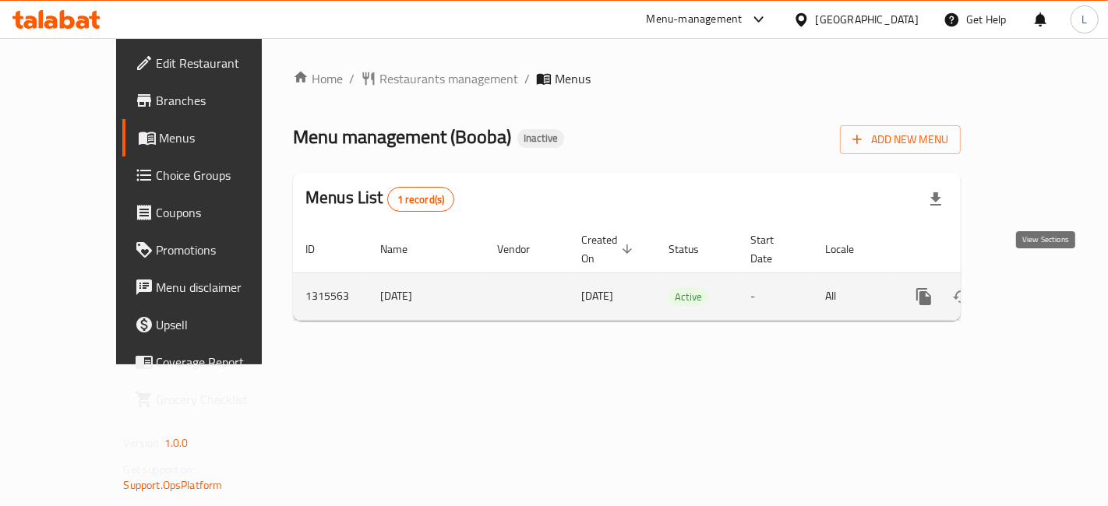
click at [1045, 287] on icon "enhanced table" at bounding box center [1036, 296] width 19 height 19
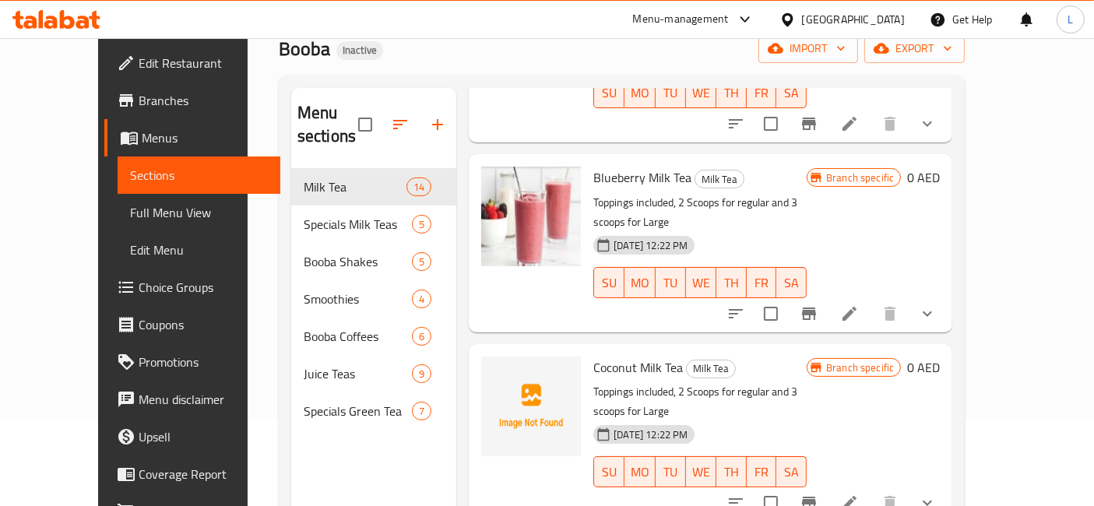
scroll to position [1914, 0]
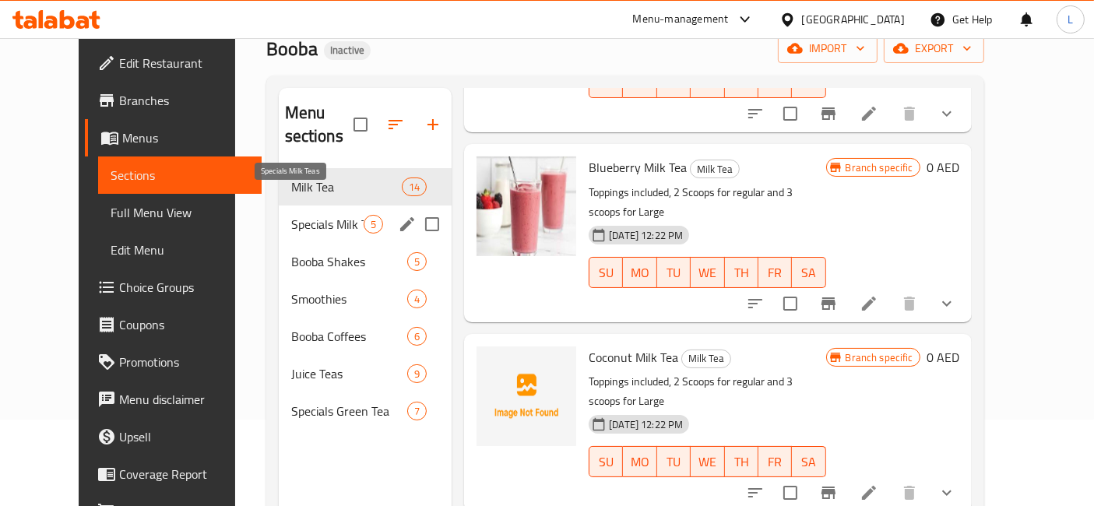
click at [306, 215] on span "Specials Milk Teas" at bounding box center [327, 224] width 72 height 19
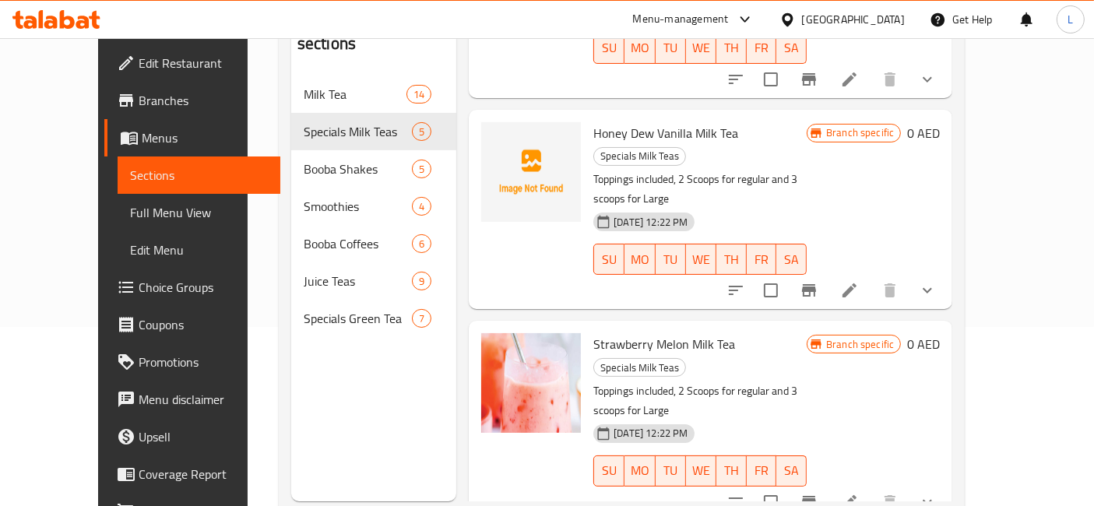
scroll to position [217, 0]
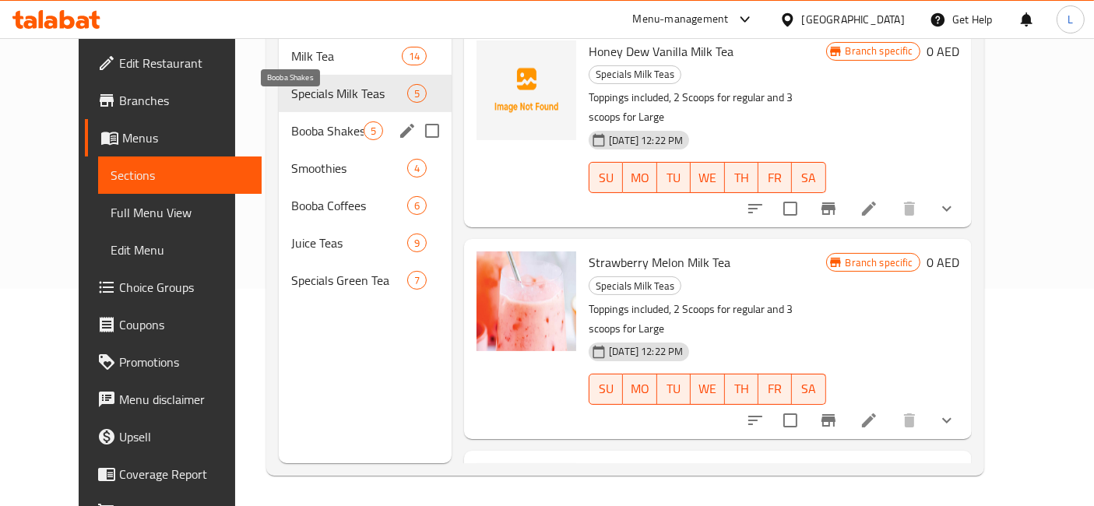
click at [291, 122] on span "Booba Shakes" at bounding box center [327, 131] width 72 height 19
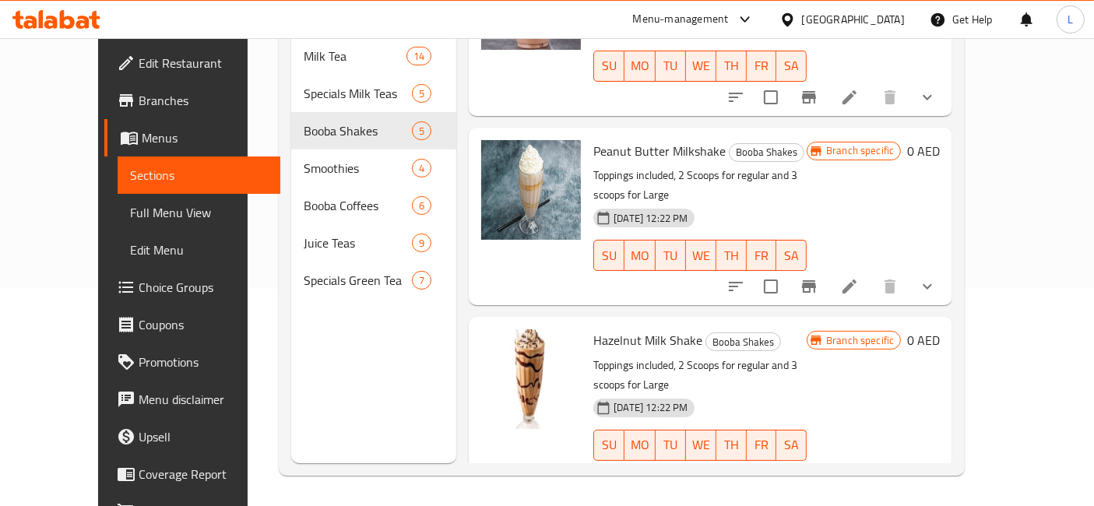
scroll to position [346, 0]
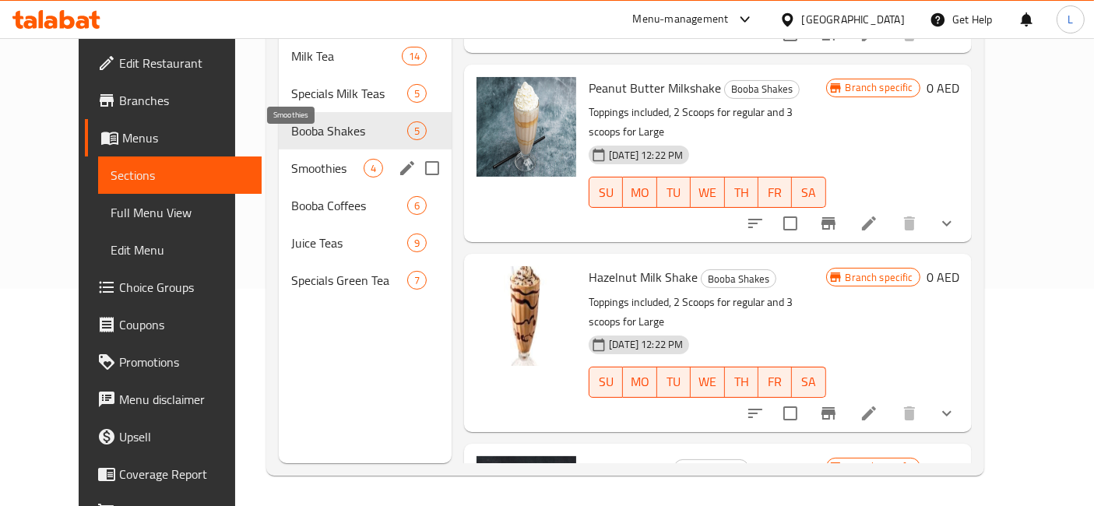
click at [291, 159] on span "Smoothies" at bounding box center [327, 168] width 72 height 19
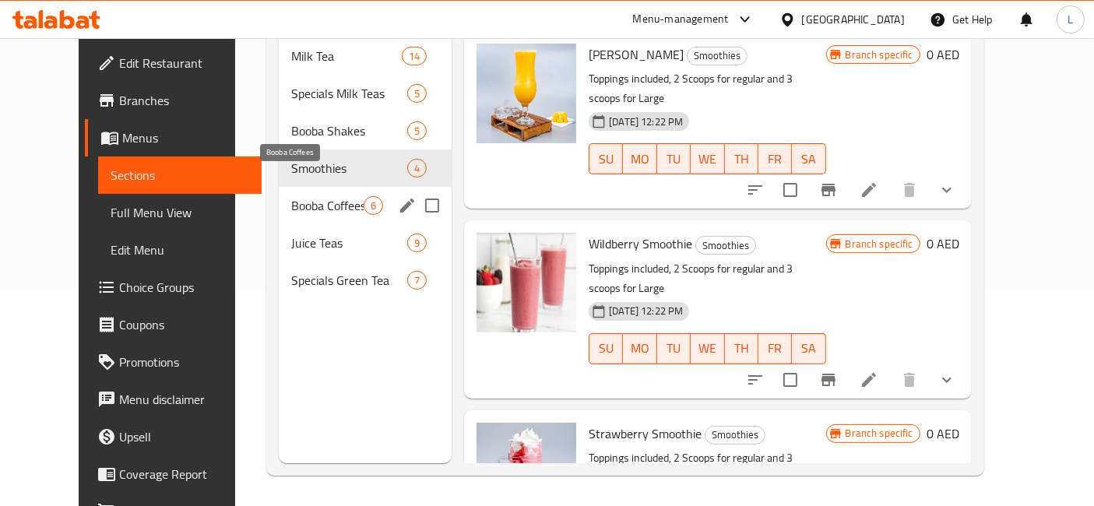
click at [291, 196] on span "Booba Coffees" at bounding box center [327, 205] width 72 height 19
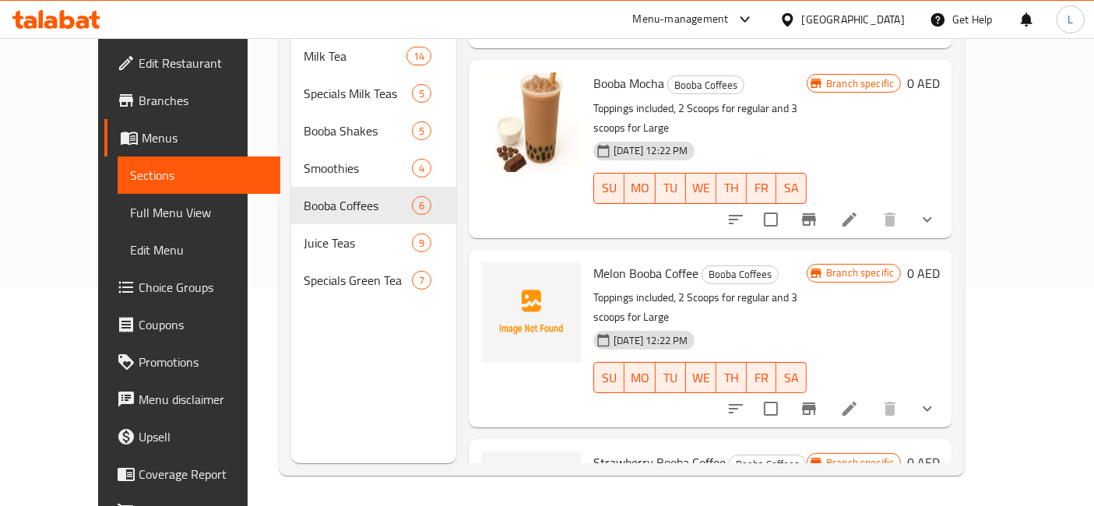
scroll to position [173, 0]
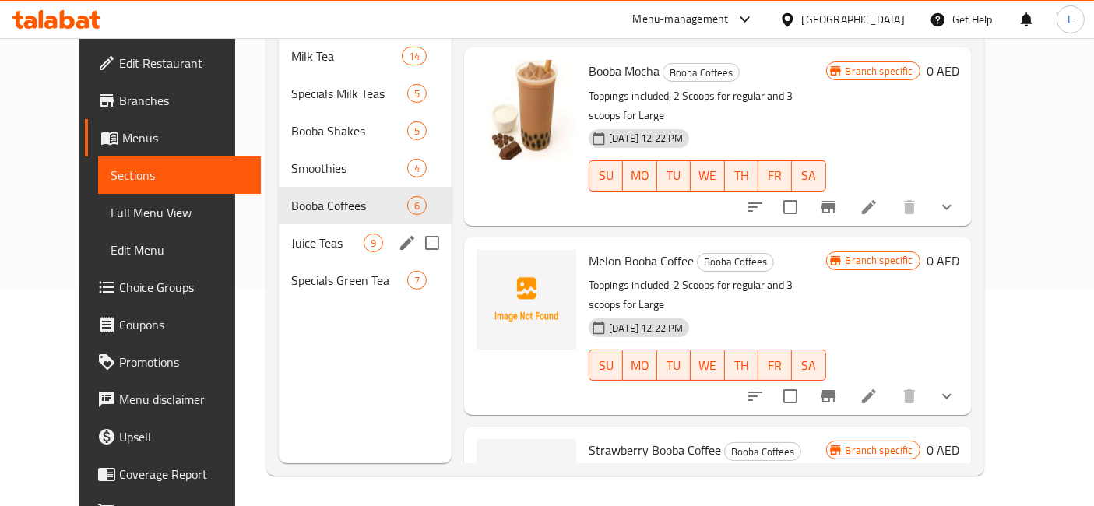
click at [291, 234] on span "Juice Teas" at bounding box center [327, 243] width 72 height 19
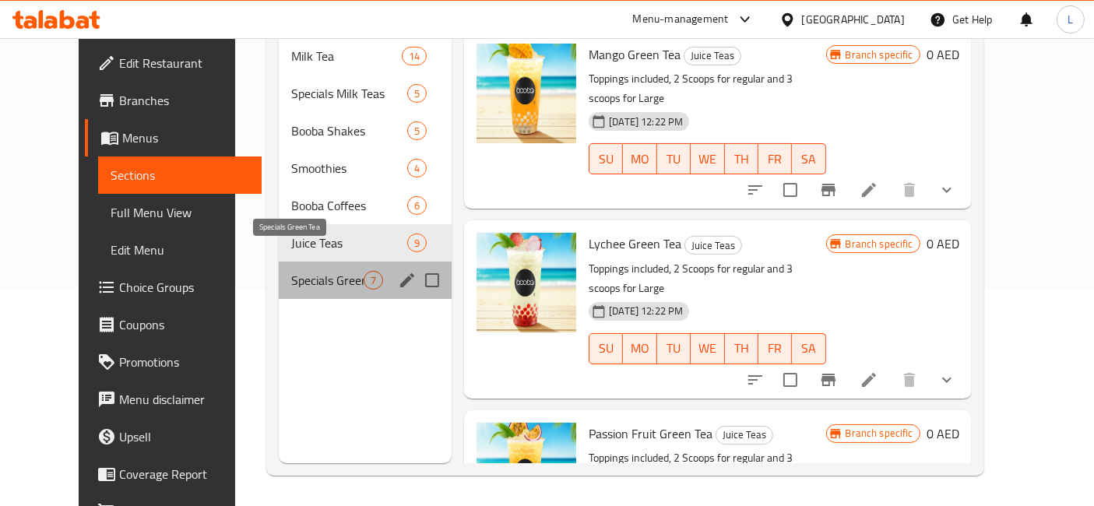
click at [301, 271] on span "Specials Green Tea" at bounding box center [327, 280] width 72 height 19
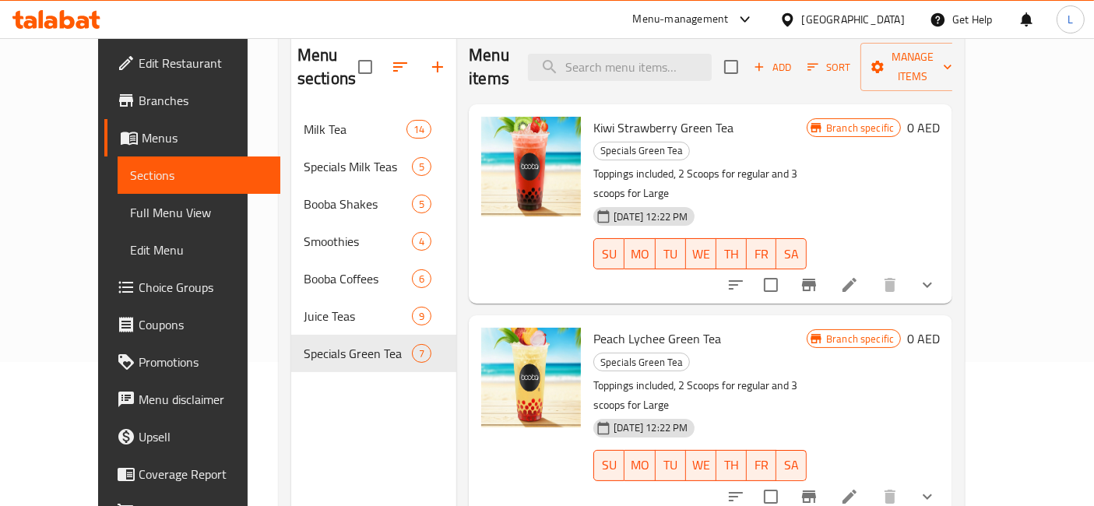
scroll to position [217, 0]
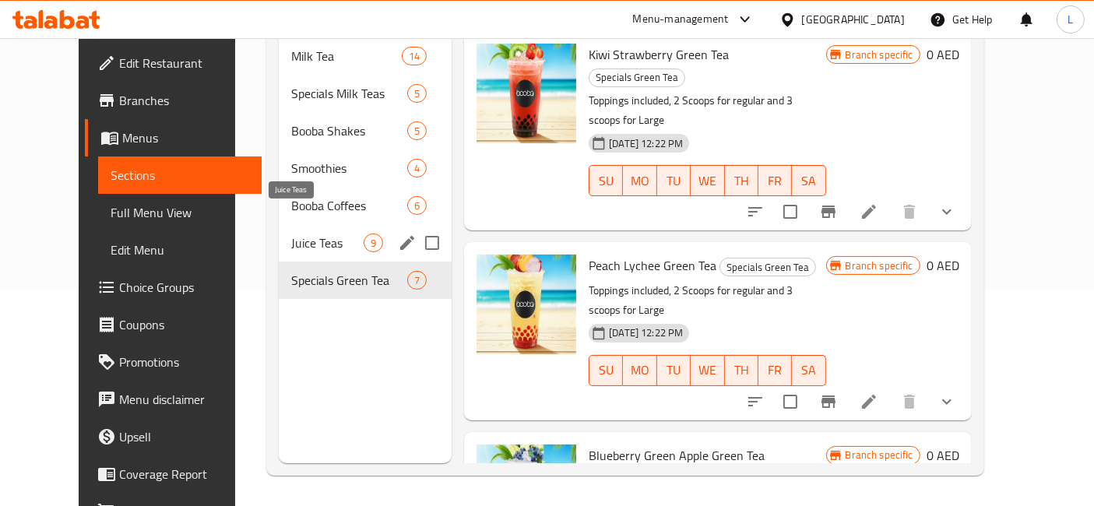
click at [301, 234] on span "Juice Teas" at bounding box center [327, 243] width 72 height 19
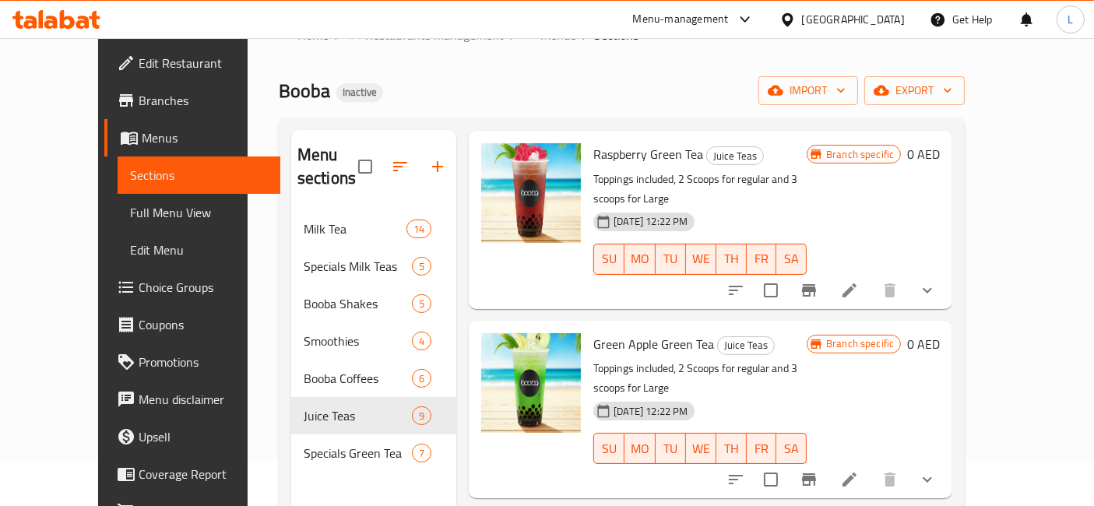
scroll to position [1063, 0]
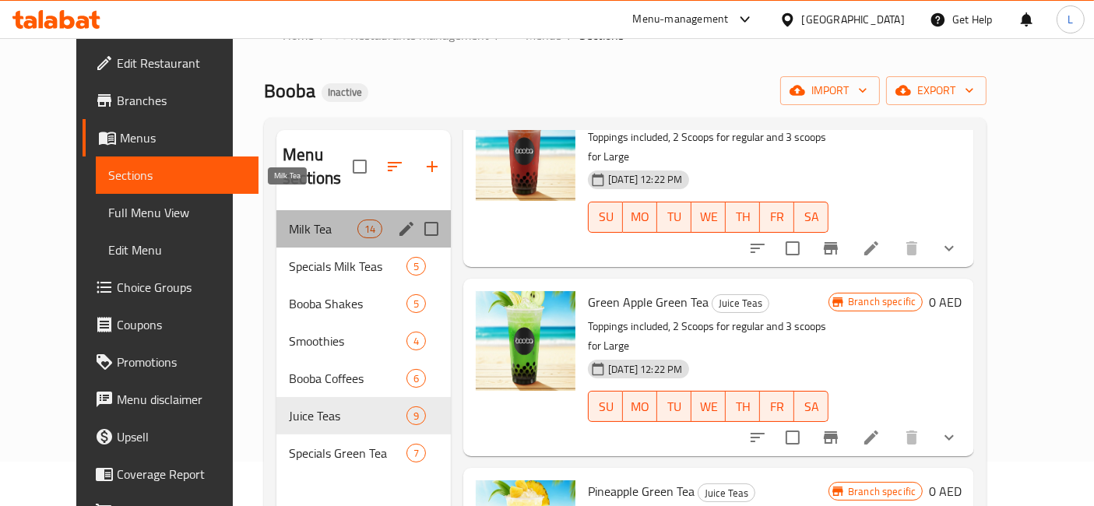
click at [289, 220] on span "Milk Tea" at bounding box center [323, 229] width 69 height 19
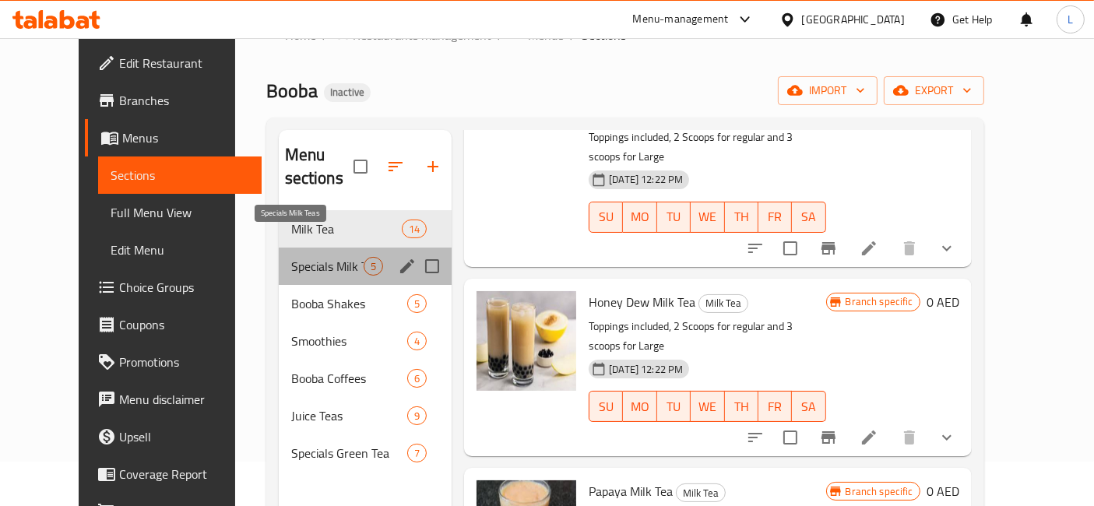
click at [291, 257] on span "Specials Milk Teas" at bounding box center [327, 266] width 72 height 19
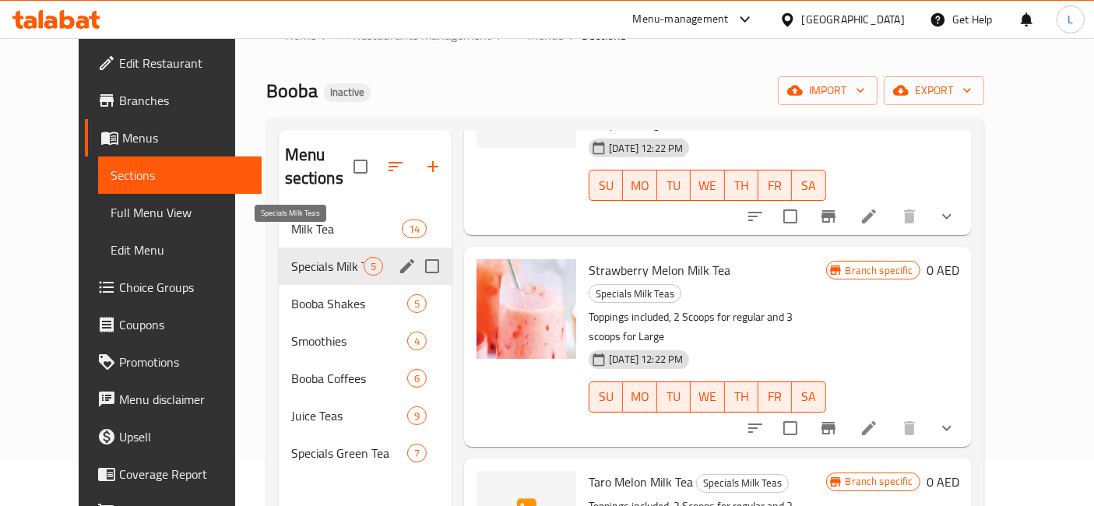
scroll to position [382, 0]
